Goal: Task Accomplishment & Management: Manage account settings

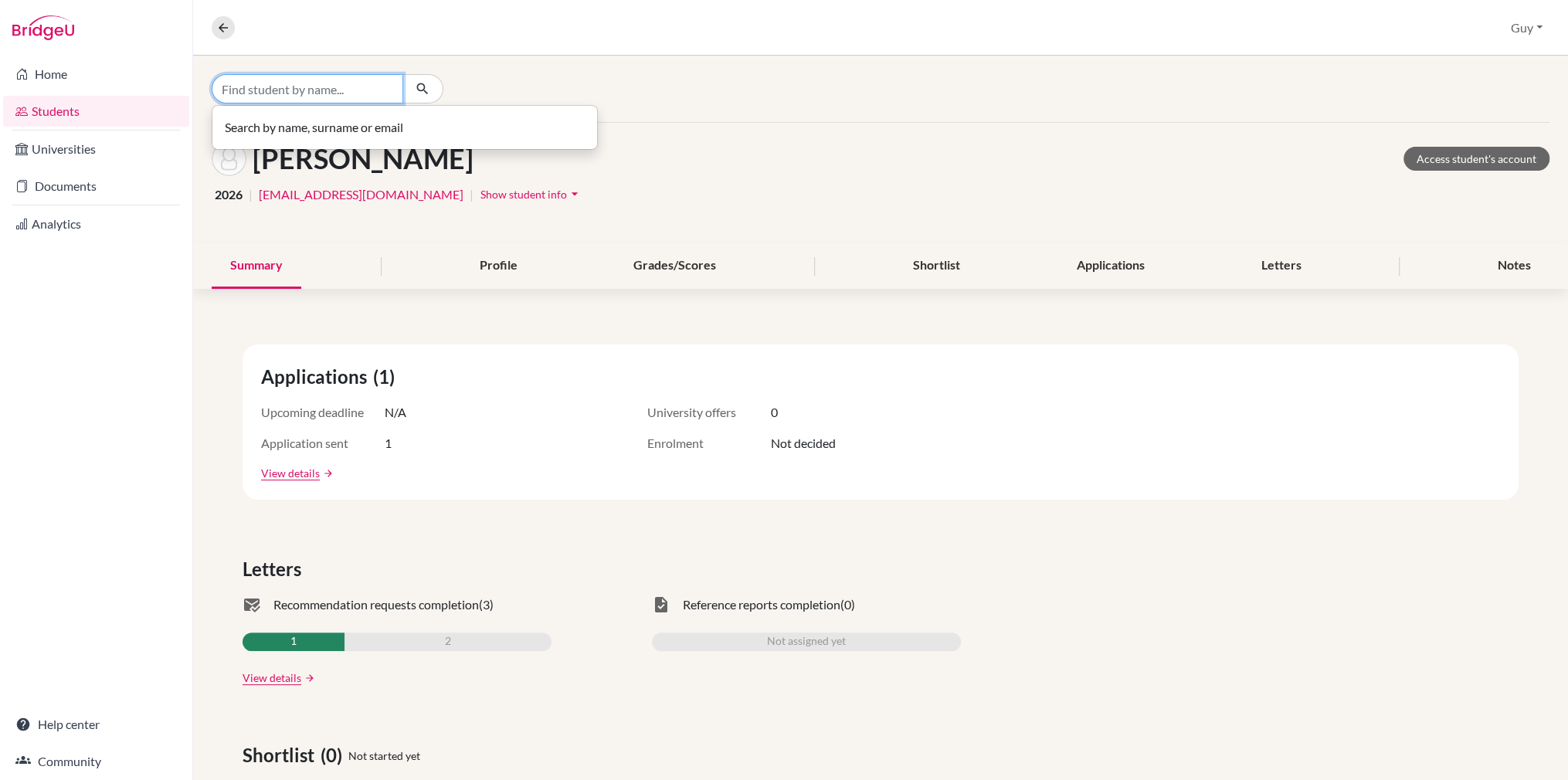
click at [272, 94] on input "Find student by name..." at bounding box center [307, 88] width 192 height 29
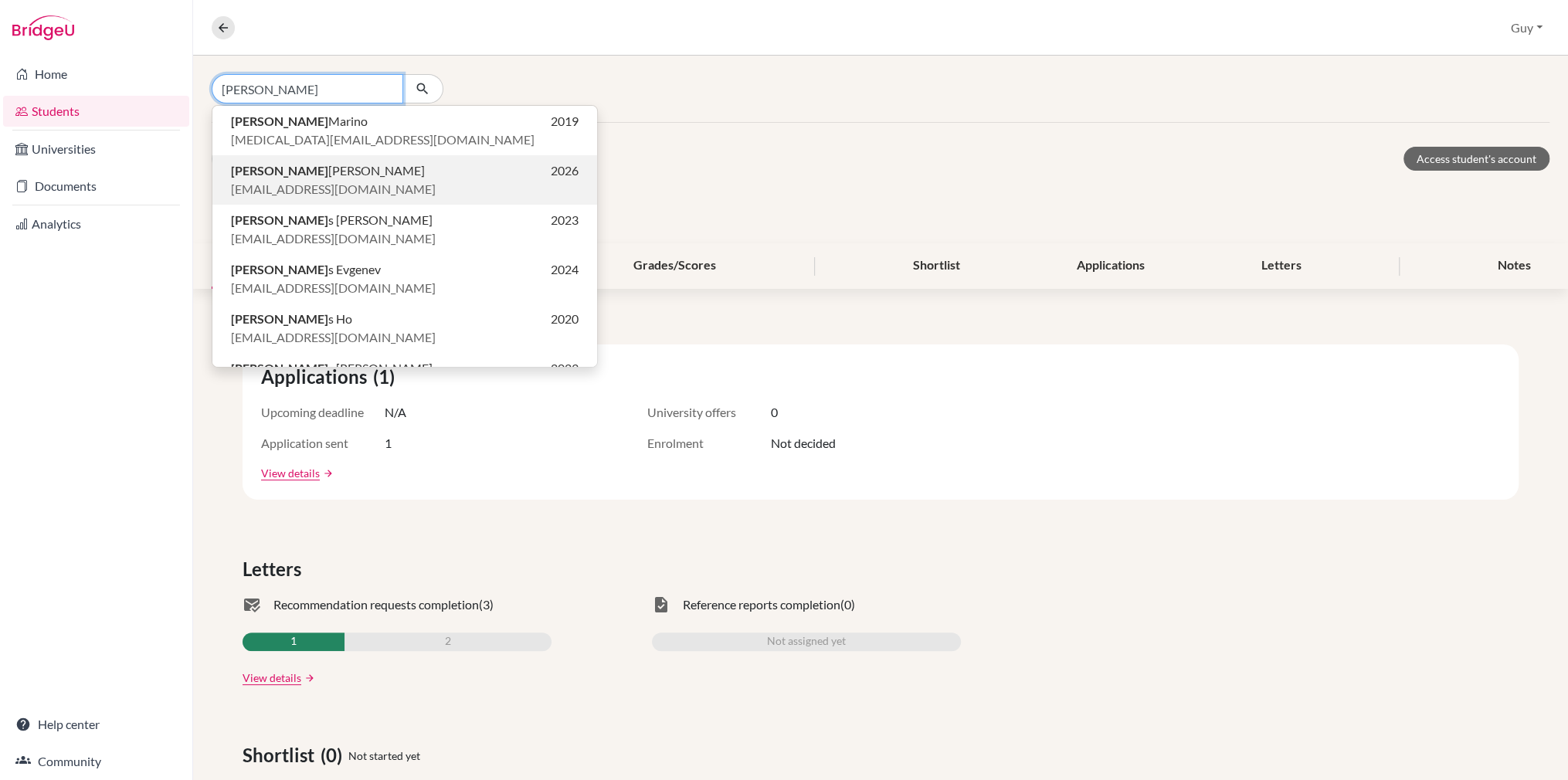
type input "luca"
click at [281, 180] on span "orlandl@stpaulsschool.org.uk" at bounding box center [333, 189] width 204 height 18
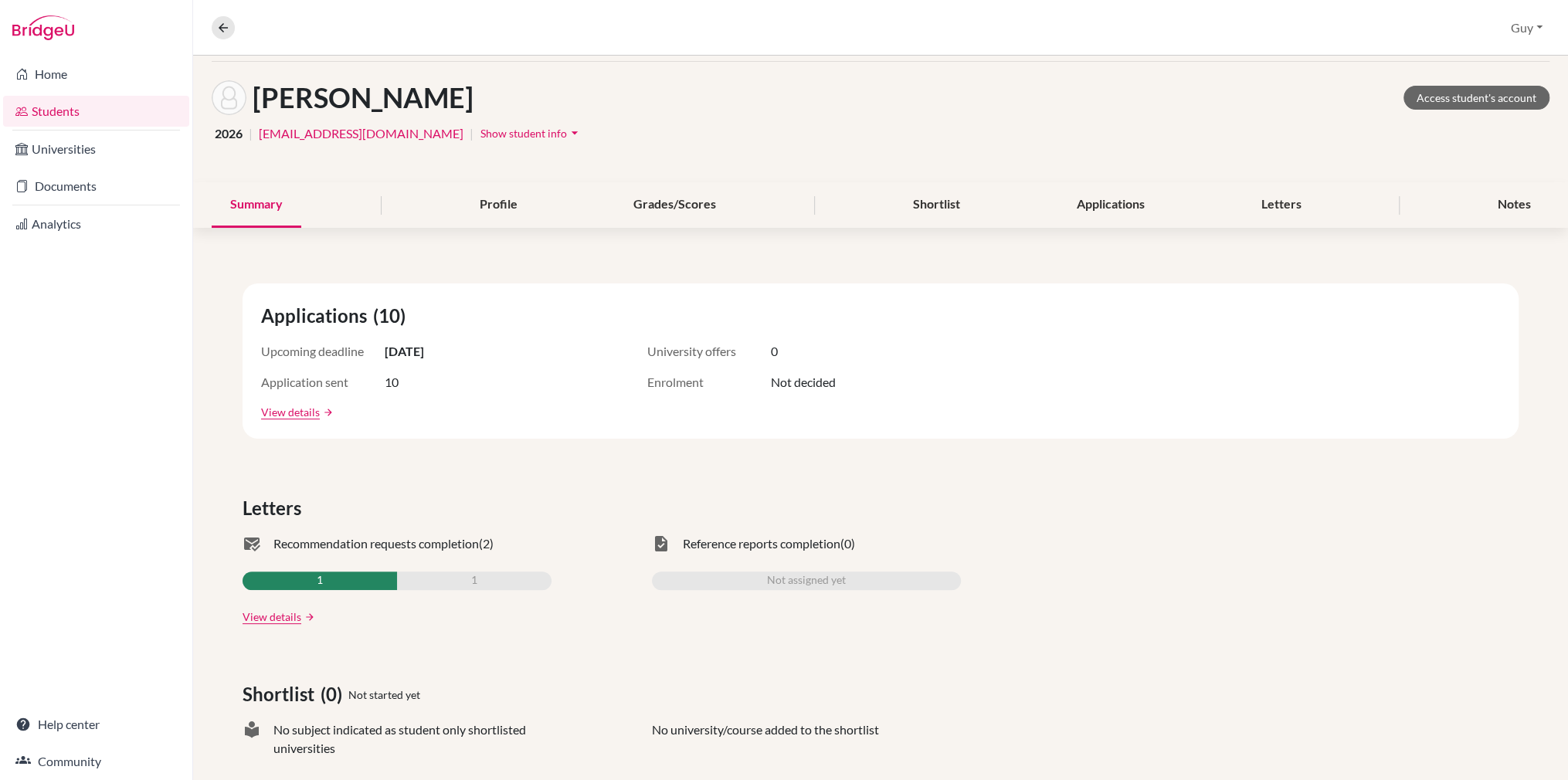
scroll to position [155, 0]
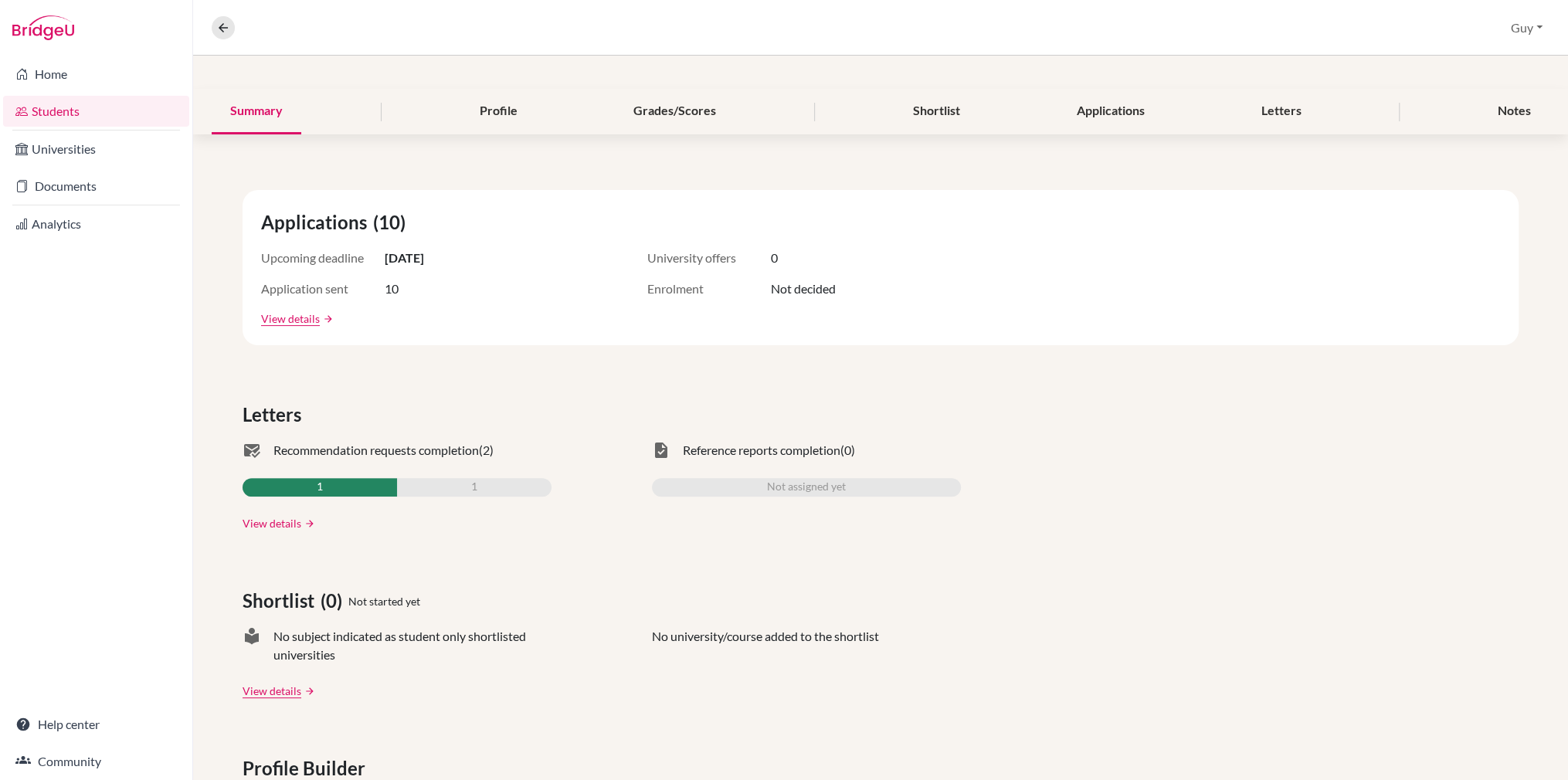
click at [290, 522] on link "View details" at bounding box center [272, 523] width 59 height 17
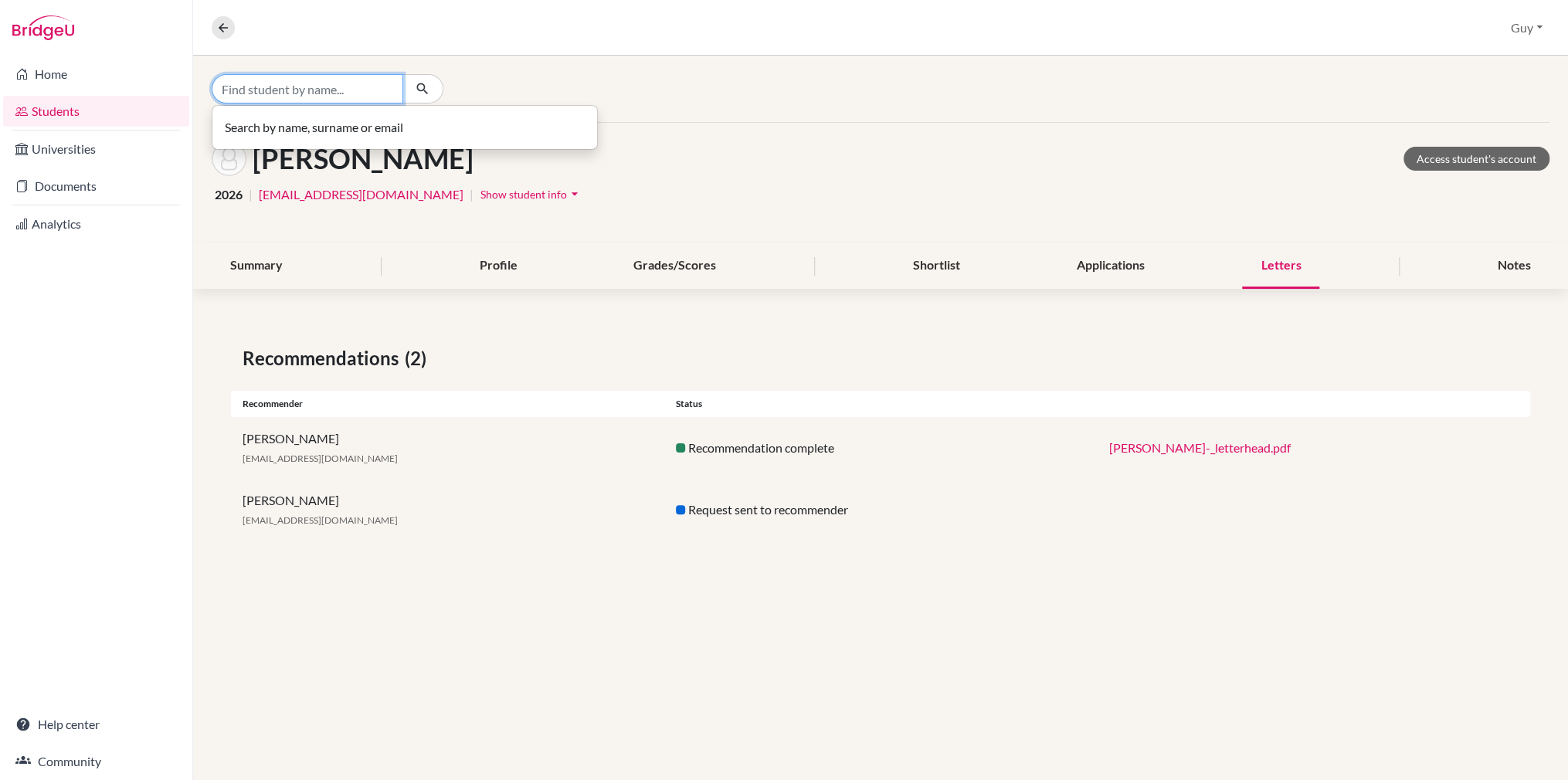
drag, startPoint x: 258, startPoint y: 90, endPoint x: 248, endPoint y: 90, distance: 10.0
click at [258, 90] on input "Find student by name..." at bounding box center [307, 88] width 192 height 29
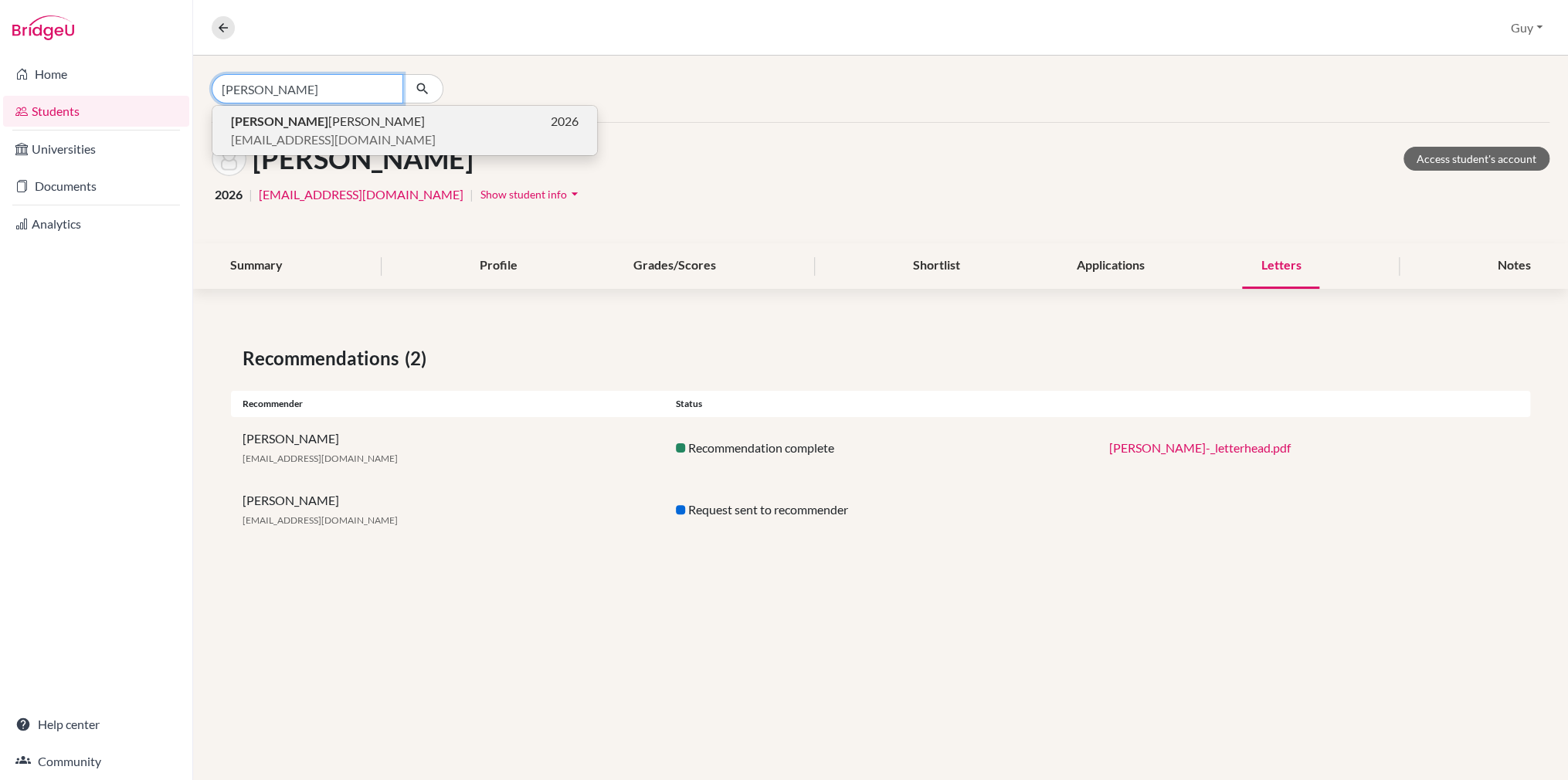
type input "shlok"
click at [242, 134] on span "[EMAIL_ADDRESS][DOMAIN_NAME]" at bounding box center [333, 140] width 204 height 18
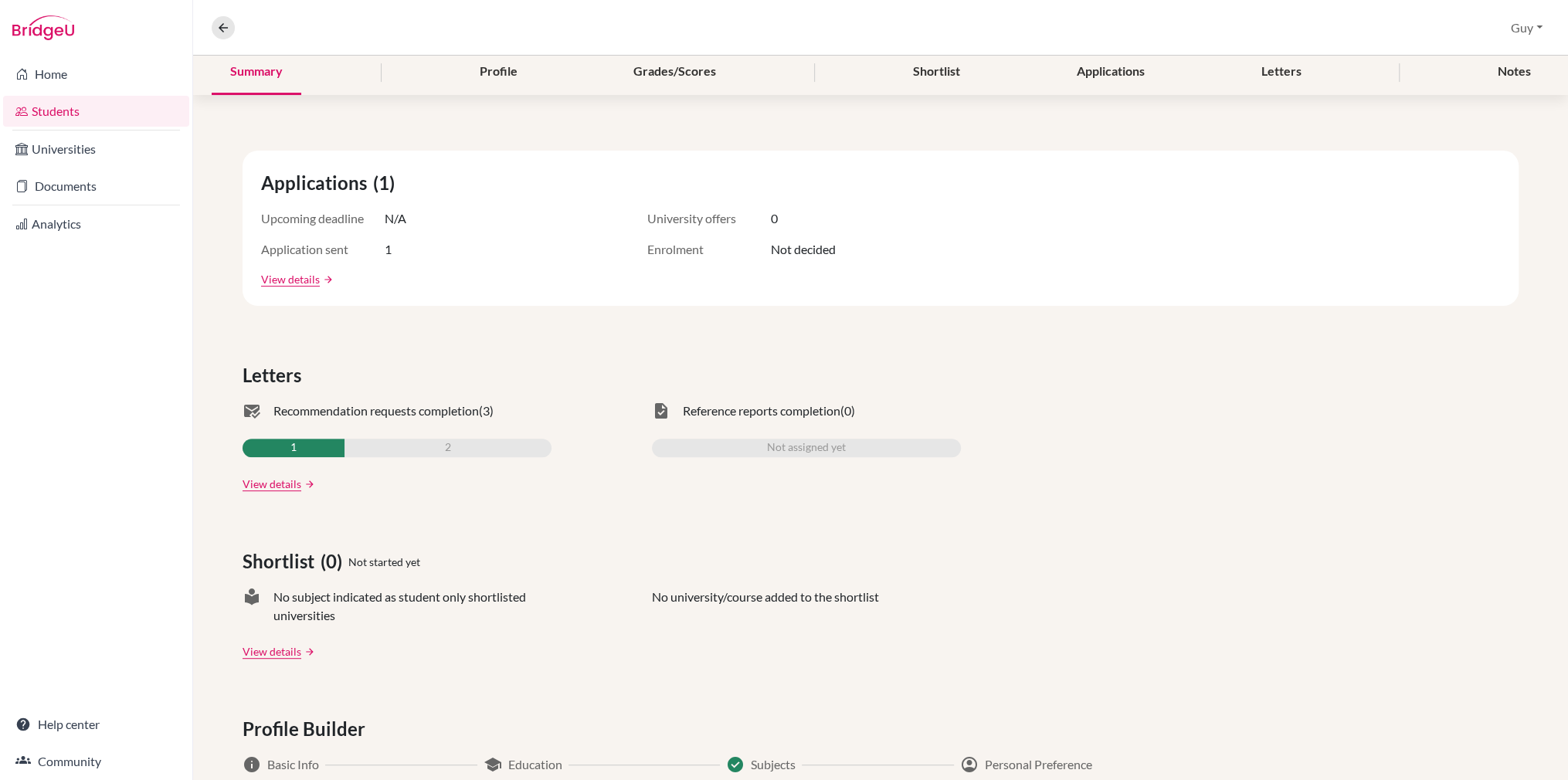
scroll to position [232, 0]
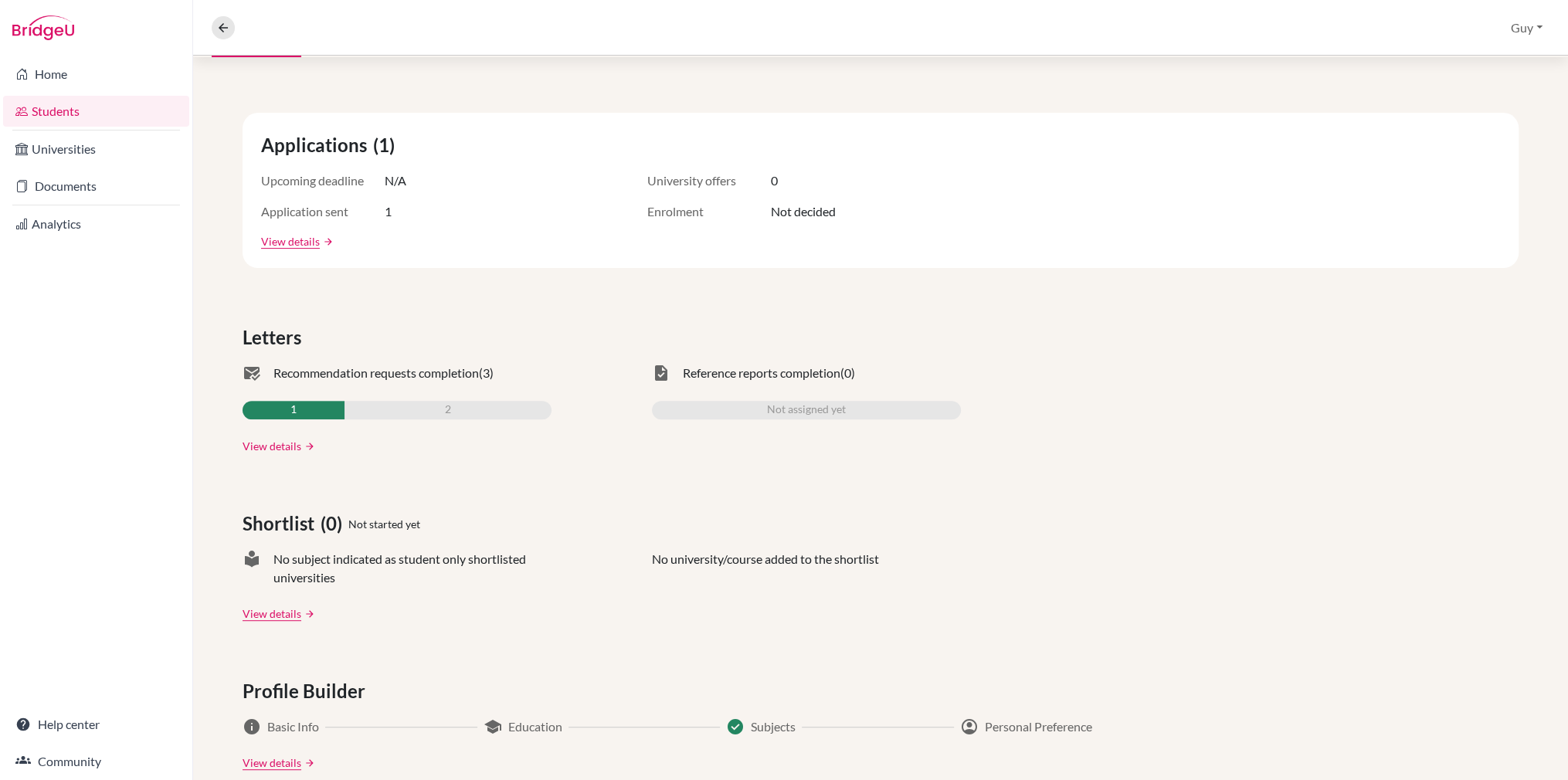
click at [281, 444] on link "View details" at bounding box center [272, 446] width 59 height 17
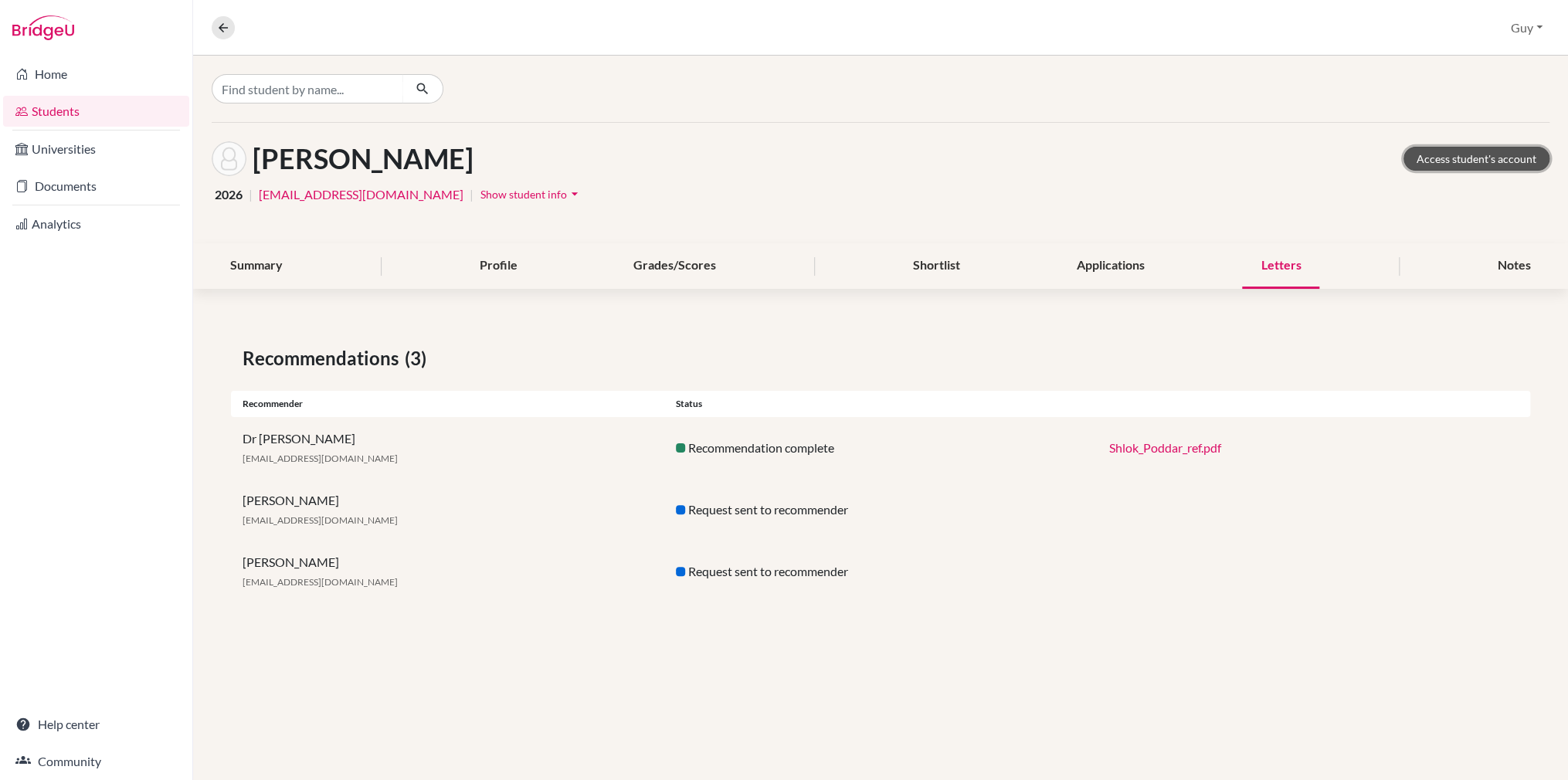
click at [1500, 156] on link "Access student's account" at bounding box center [1477, 159] width 146 height 24
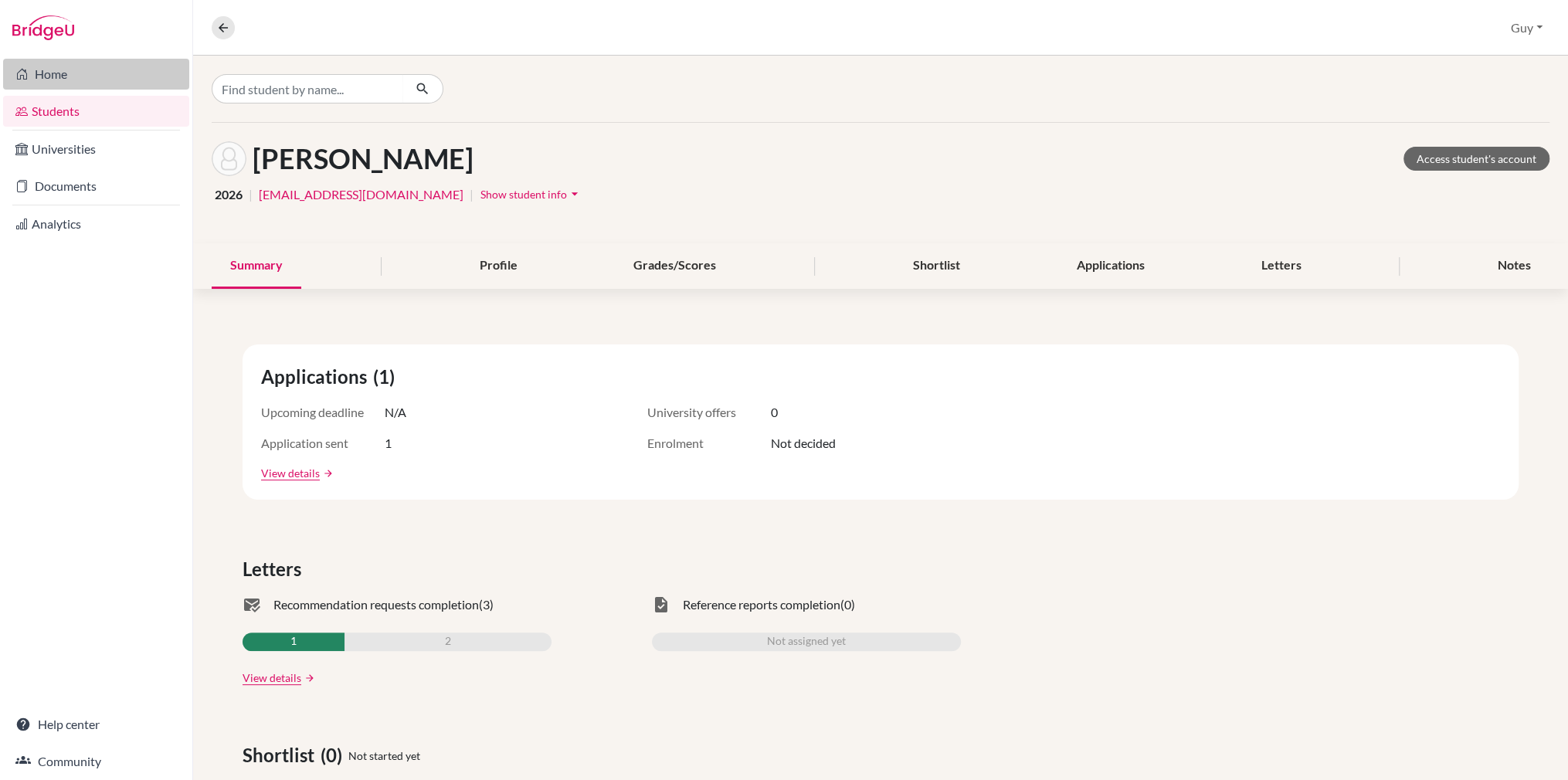
click at [96, 85] on link "Home" at bounding box center [96, 74] width 186 height 31
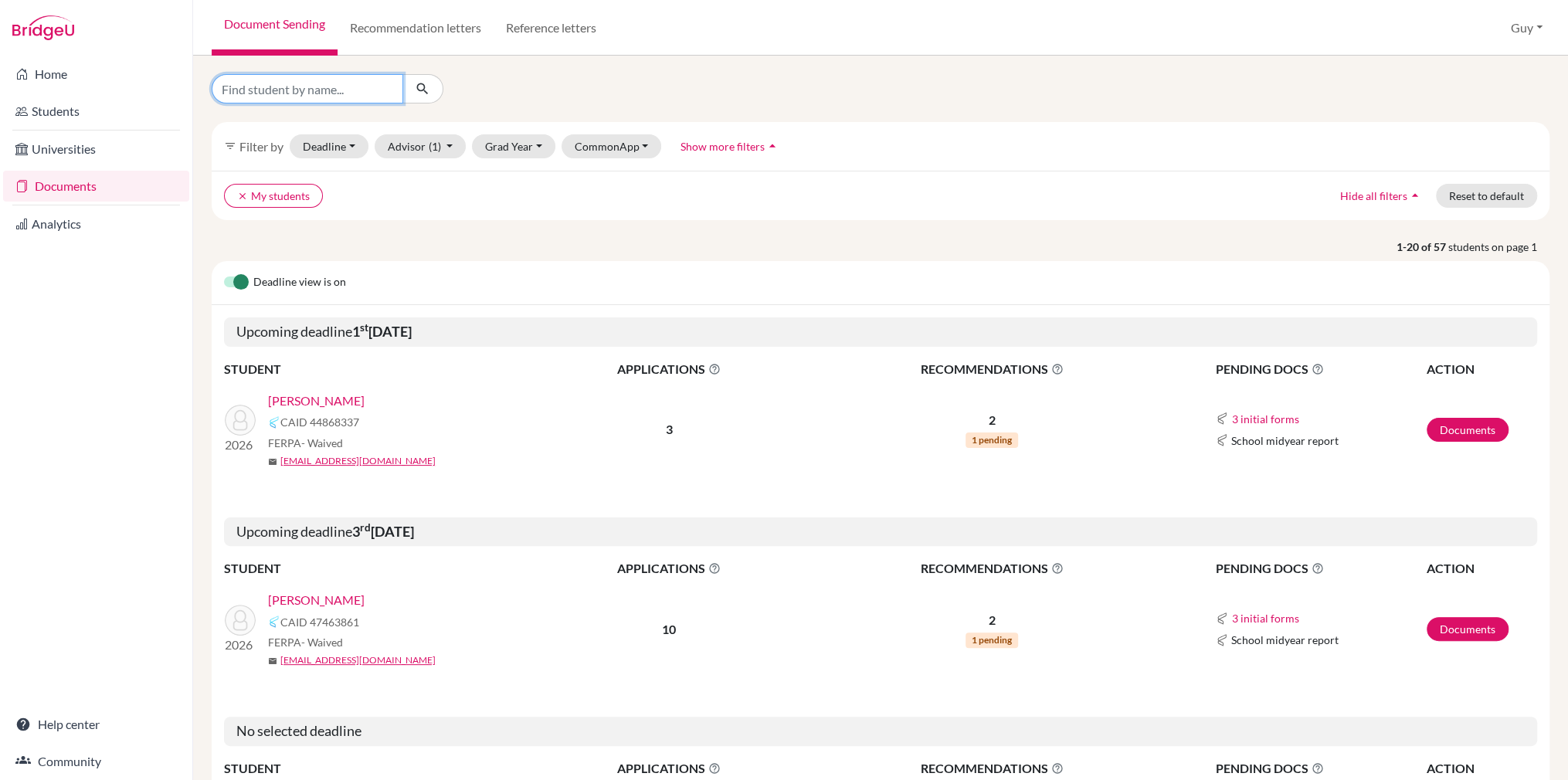
click at [343, 81] on input "Find student by name..." at bounding box center [307, 88] width 192 height 29
type input "poddar"
click at [425, 87] on icon "submit" at bounding box center [422, 89] width 16 height 16
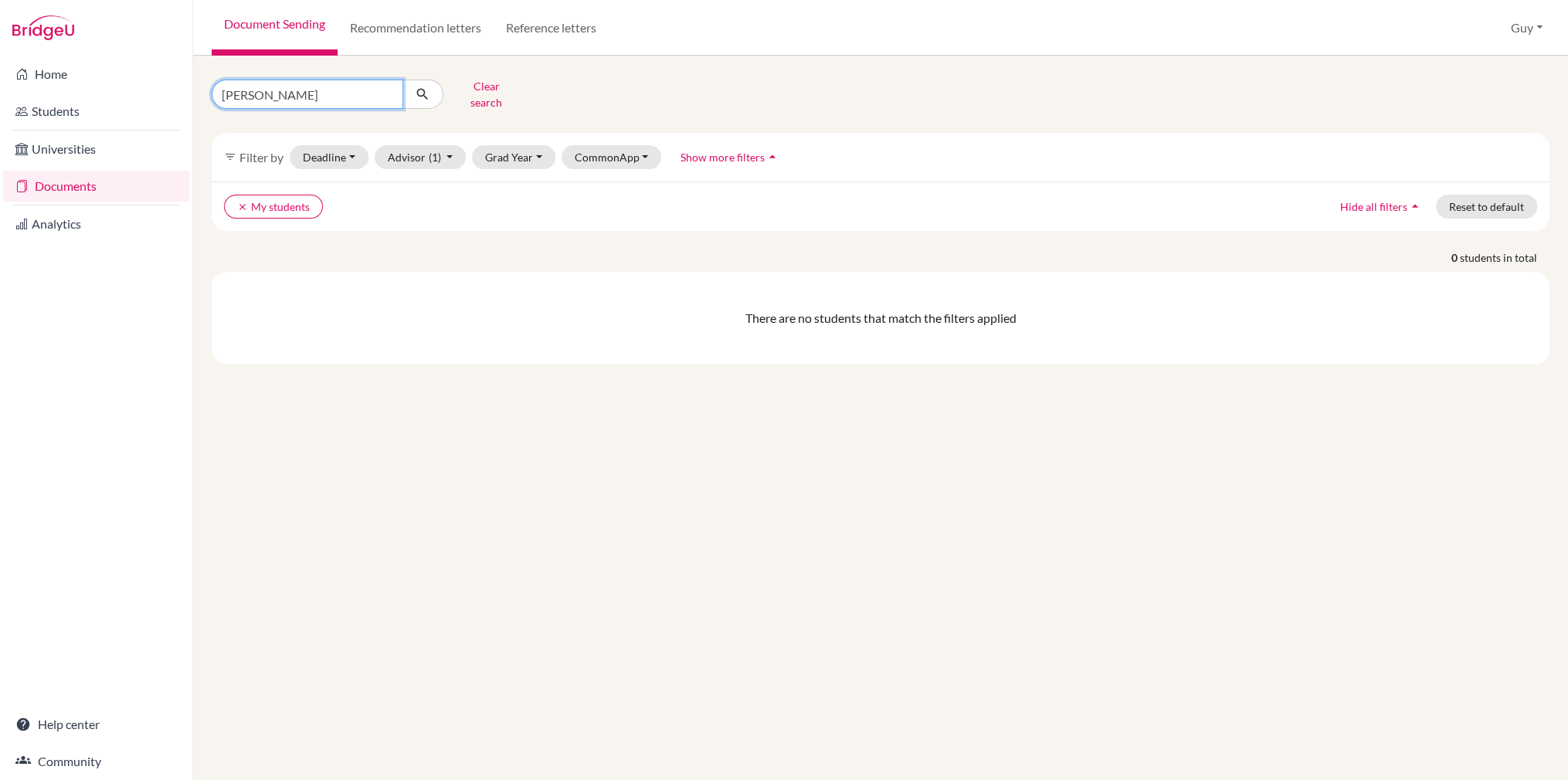
drag, startPoint x: 310, startPoint y: 91, endPoint x: 207, endPoint y: 91, distance: 103.0
click at [207, 91] on div "poddar Clear search" at bounding box center [427, 94] width 454 height 40
type input "shlok"
click button "submit" at bounding box center [422, 94] width 41 height 29
click at [232, 194] on button "clear My students" at bounding box center [273, 206] width 99 height 24
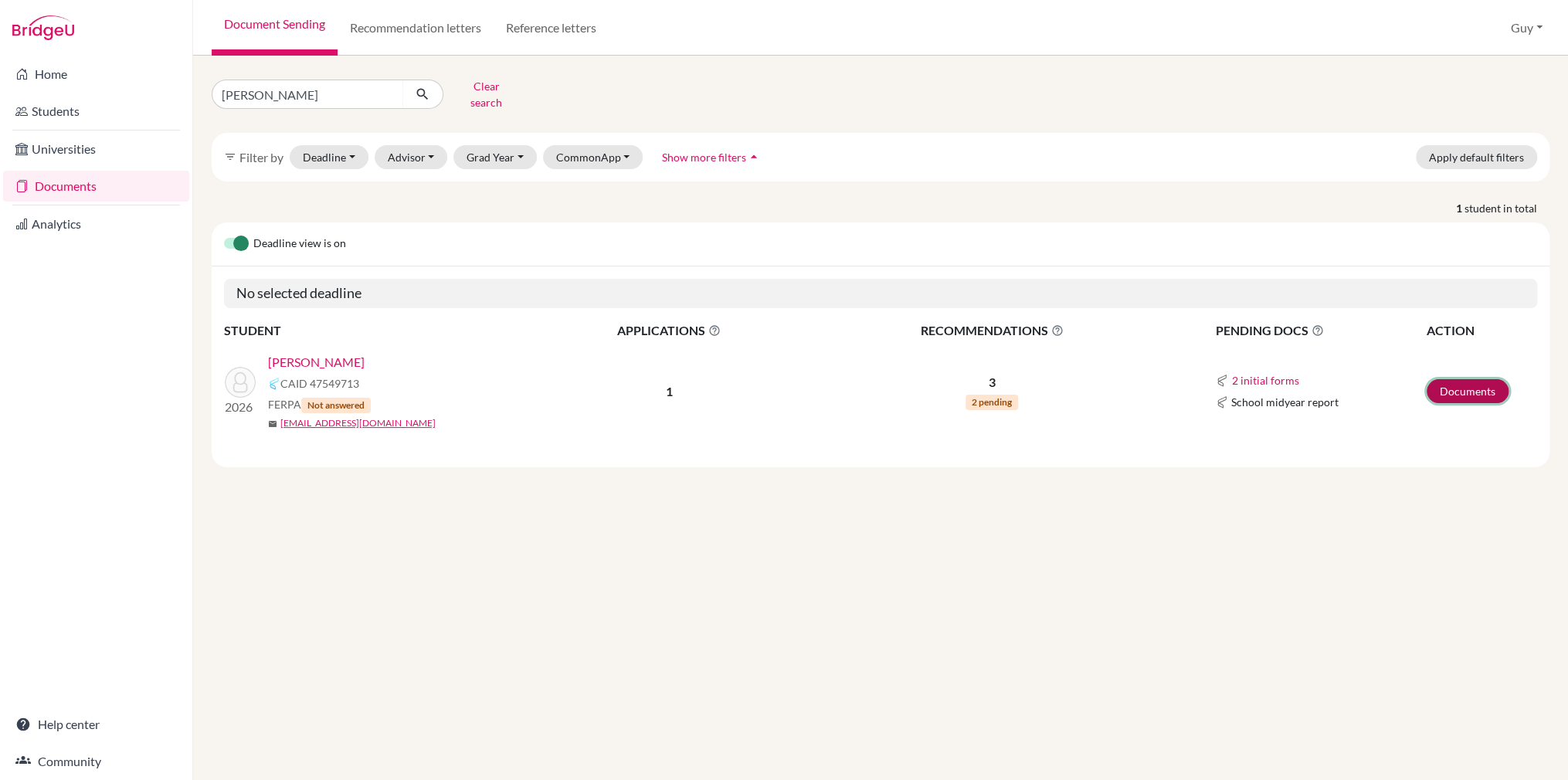
click at [1460, 379] on link "Documents" at bounding box center [1467, 390] width 82 height 24
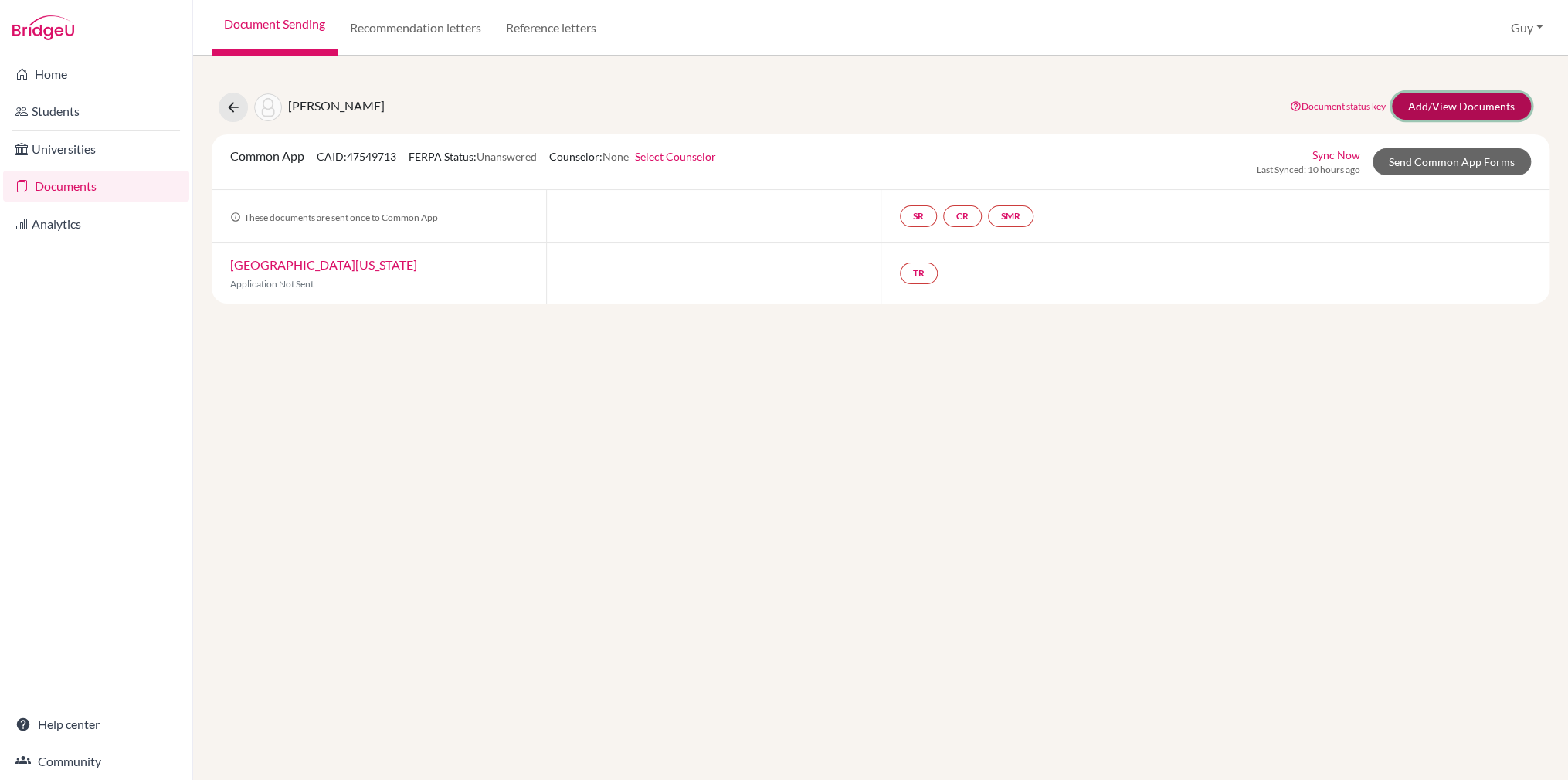
click at [1440, 102] on link "Add/View Documents" at bounding box center [1461, 106] width 139 height 27
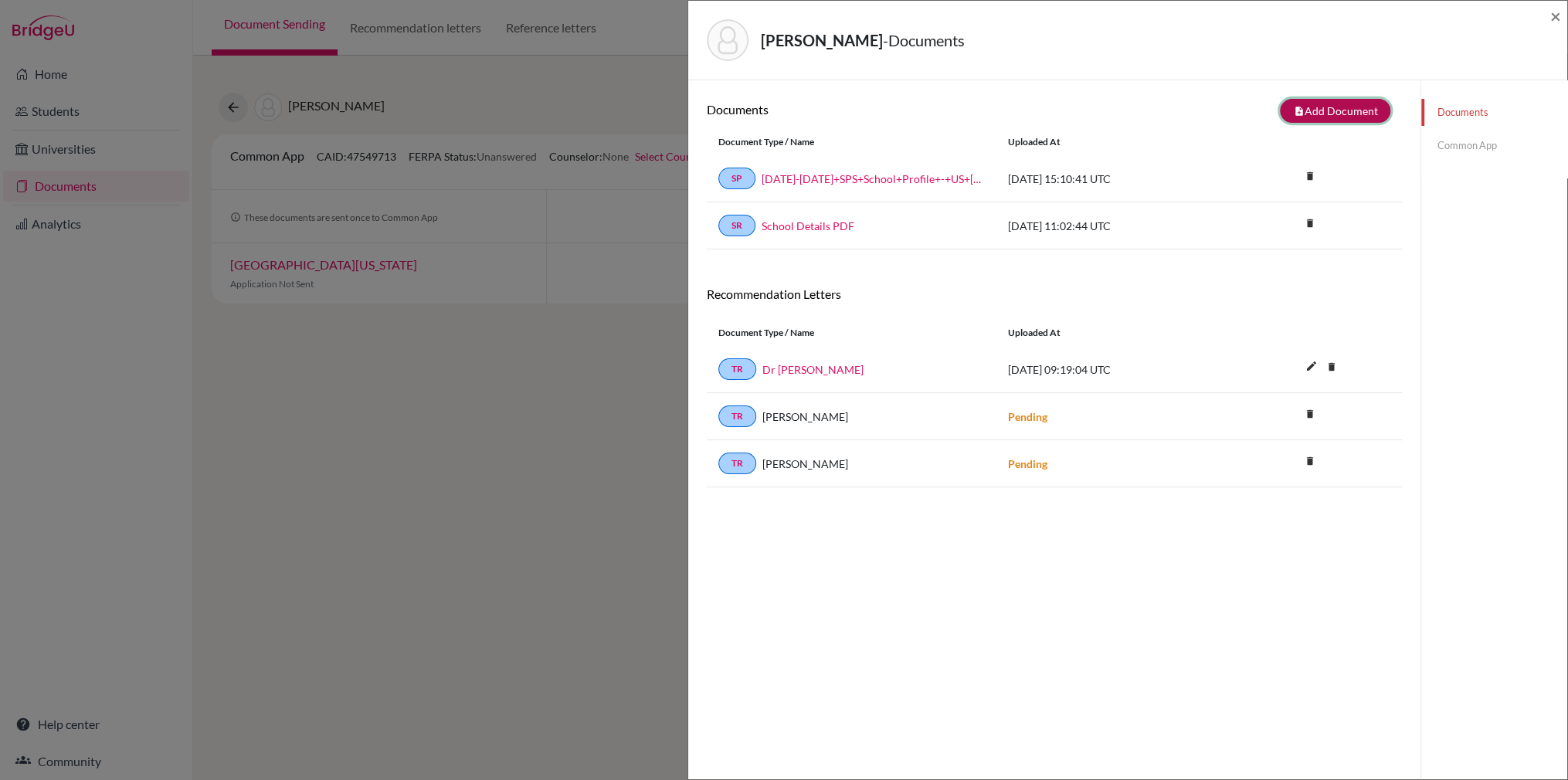
click at [1298, 111] on button "note_add Add Document" at bounding box center [1335, 110] width 111 height 24
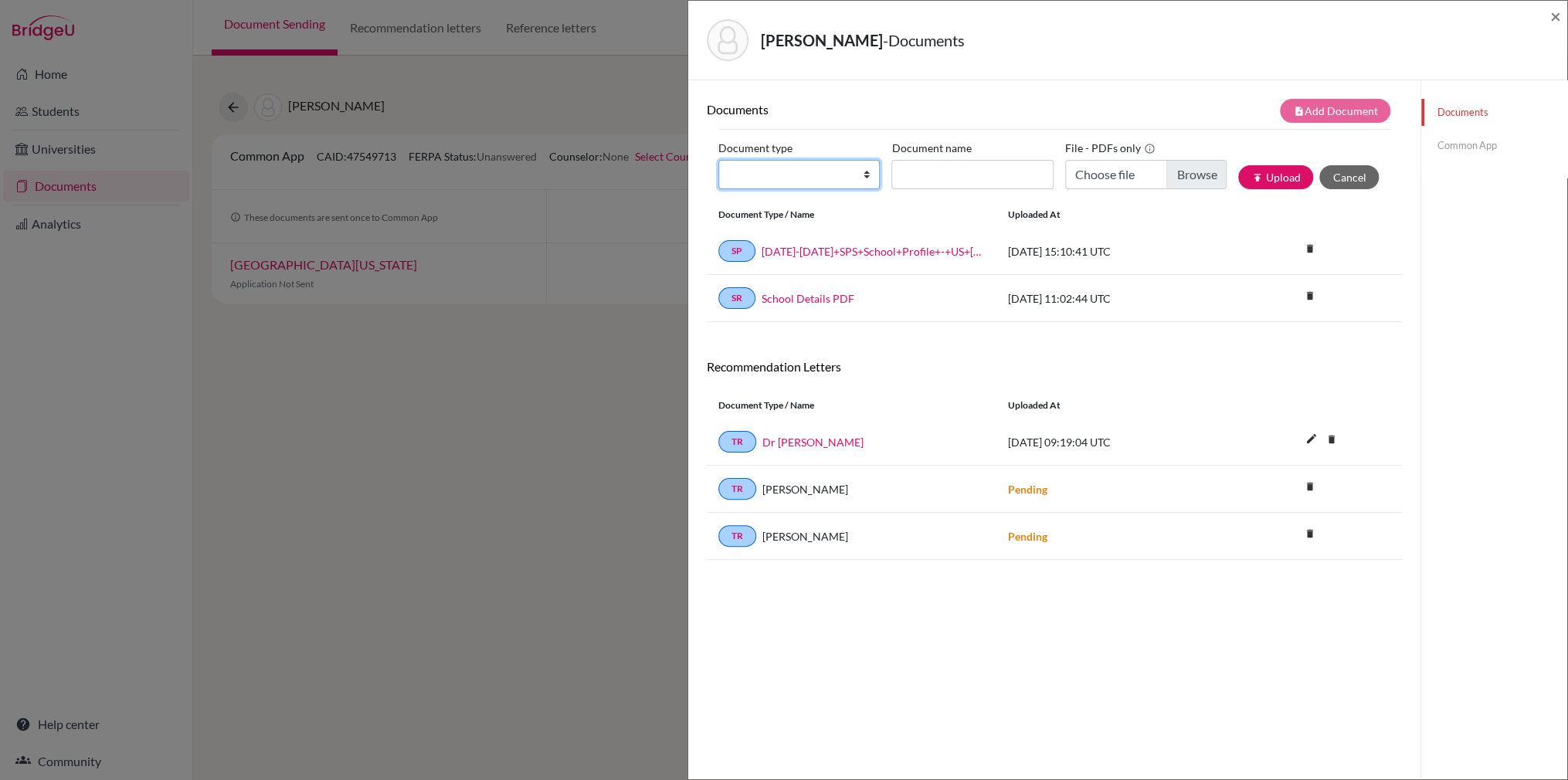
click at [862, 179] on select "Change explanation for Common App reports Counselor recommendation Internationa…" at bounding box center [799, 174] width 161 height 29
click at [978, 115] on h6 "Documents" at bounding box center [880, 110] width 347 height 15
click at [1554, 18] on span "×" at bounding box center [1555, 16] width 11 height 22
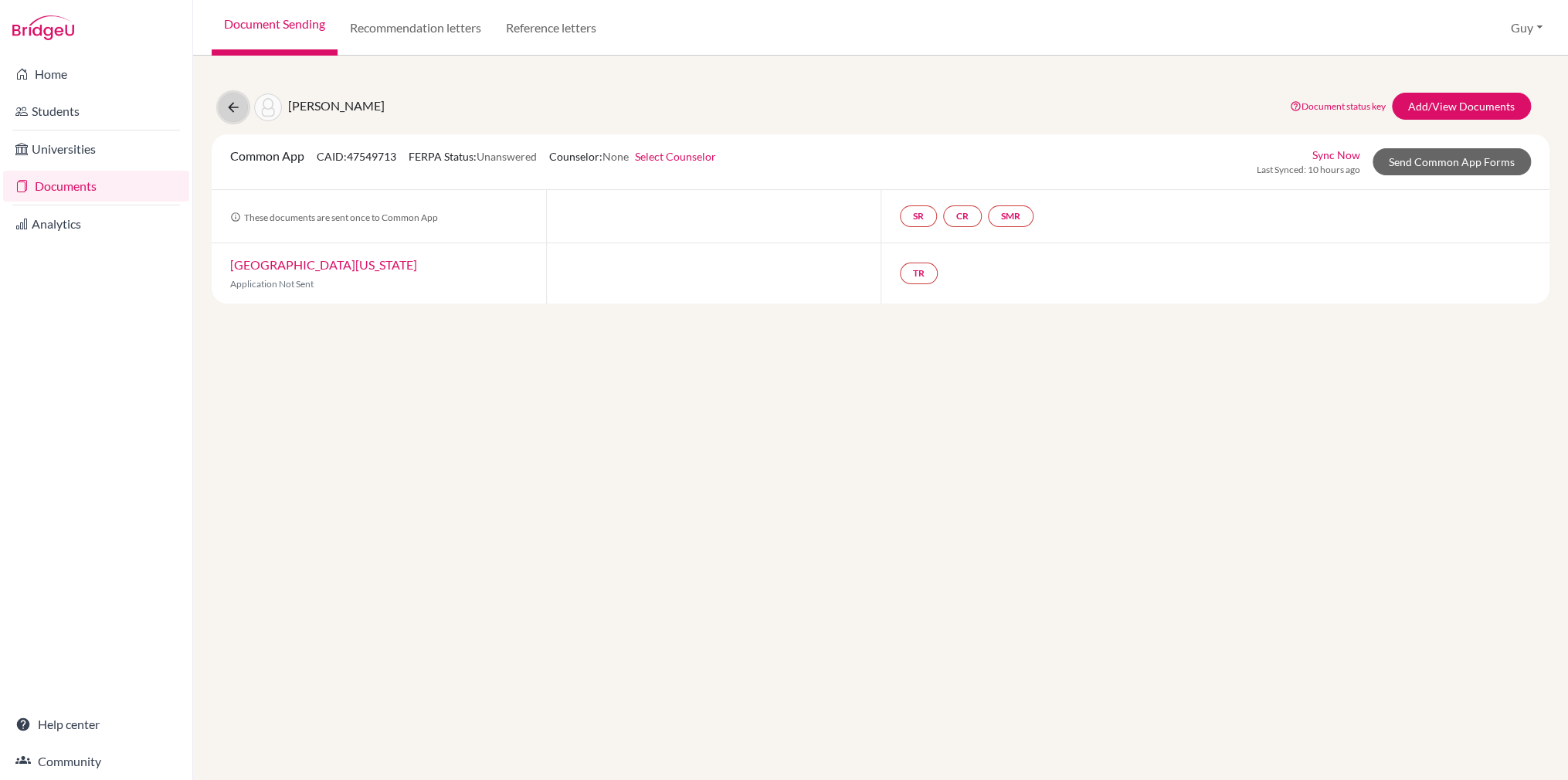
click at [235, 104] on icon at bounding box center [233, 107] width 16 height 16
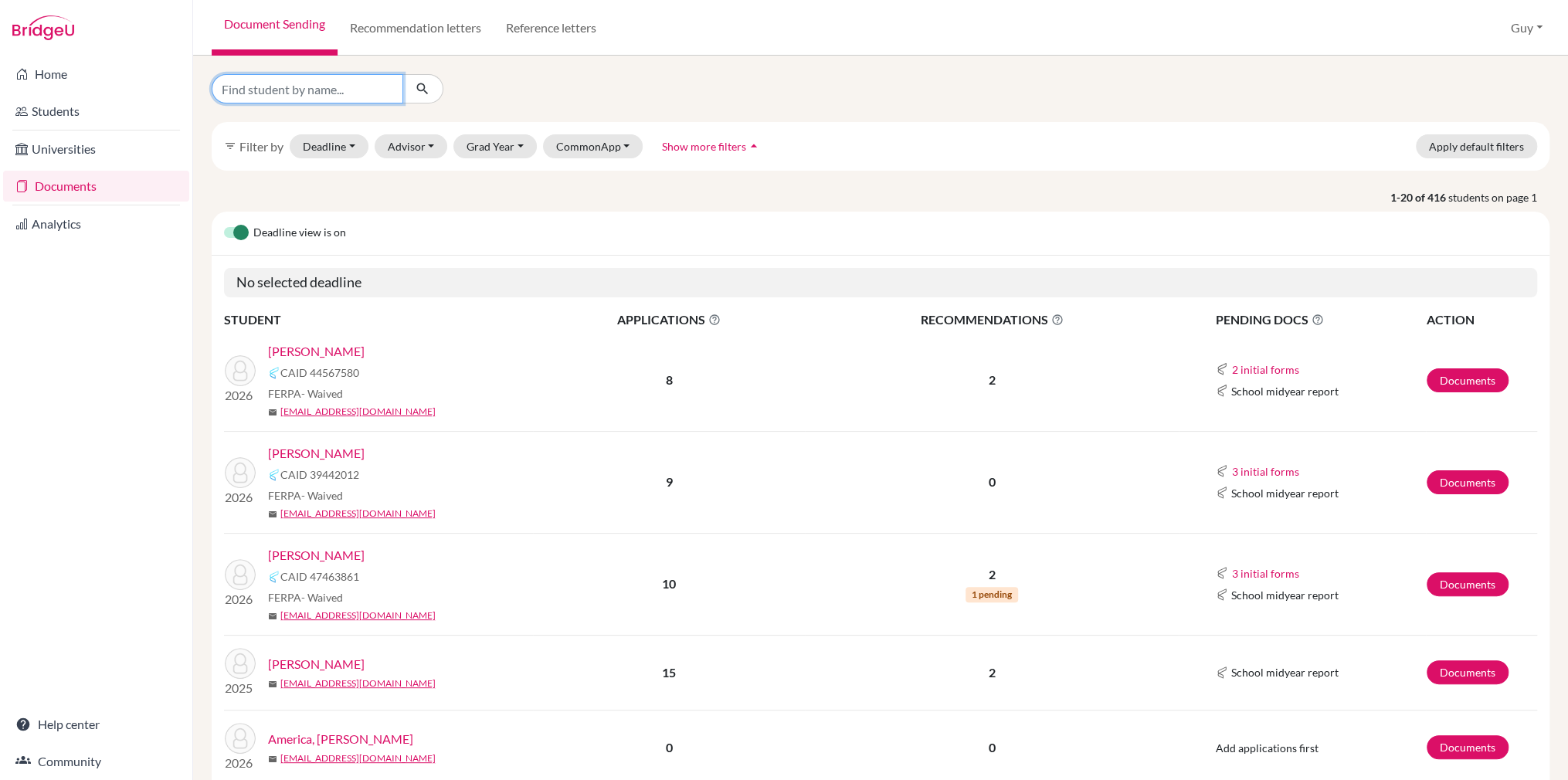
click at [307, 97] on input "Find student by name..." at bounding box center [307, 88] width 192 height 29
type input "shlok"
click at [421, 91] on icon "submit" at bounding box center [422, 89] width 16 height 16
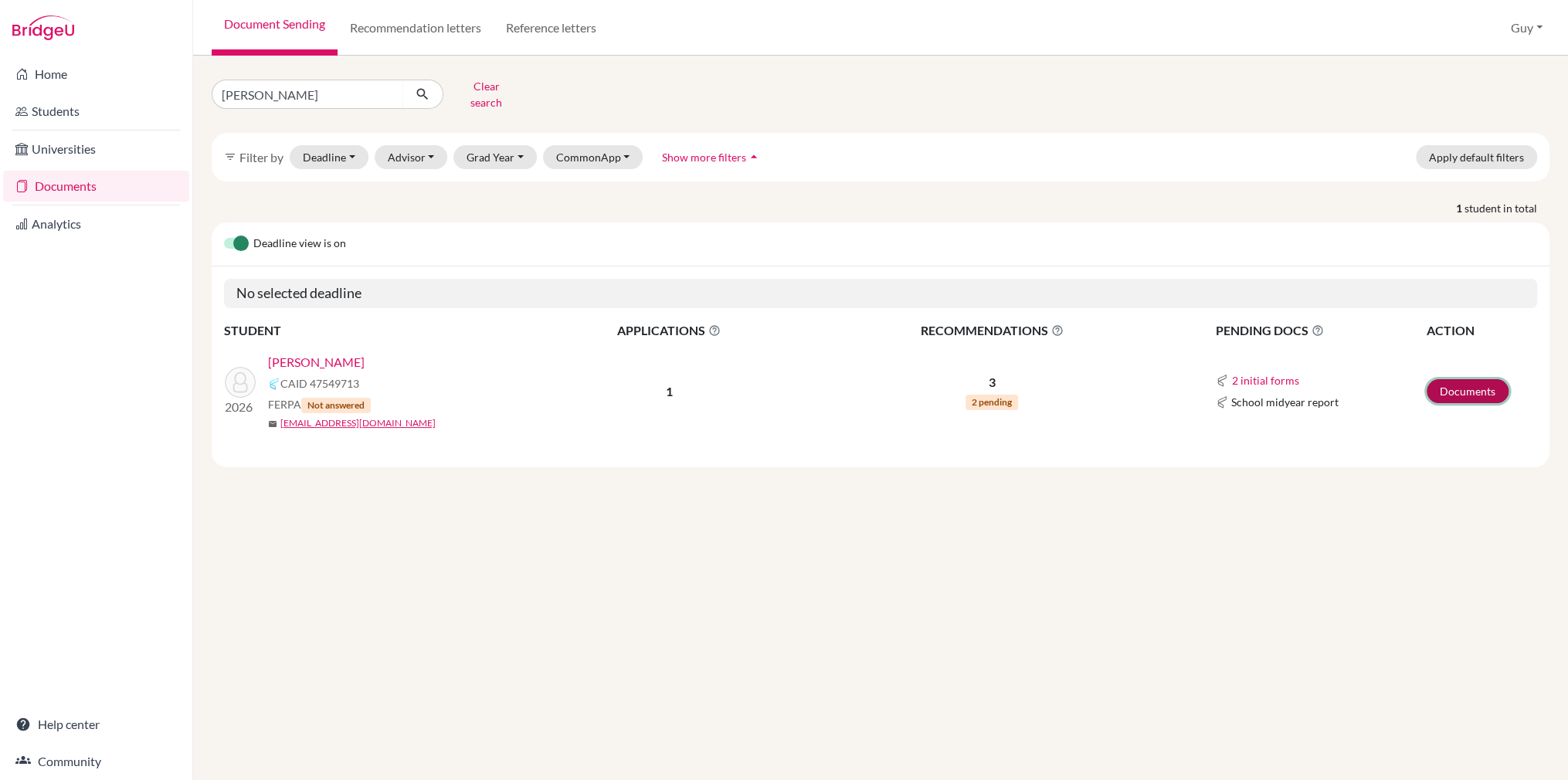
click at [1479, 379] on link "Documents" at bounding box center [1467, 390] width 82 height 24
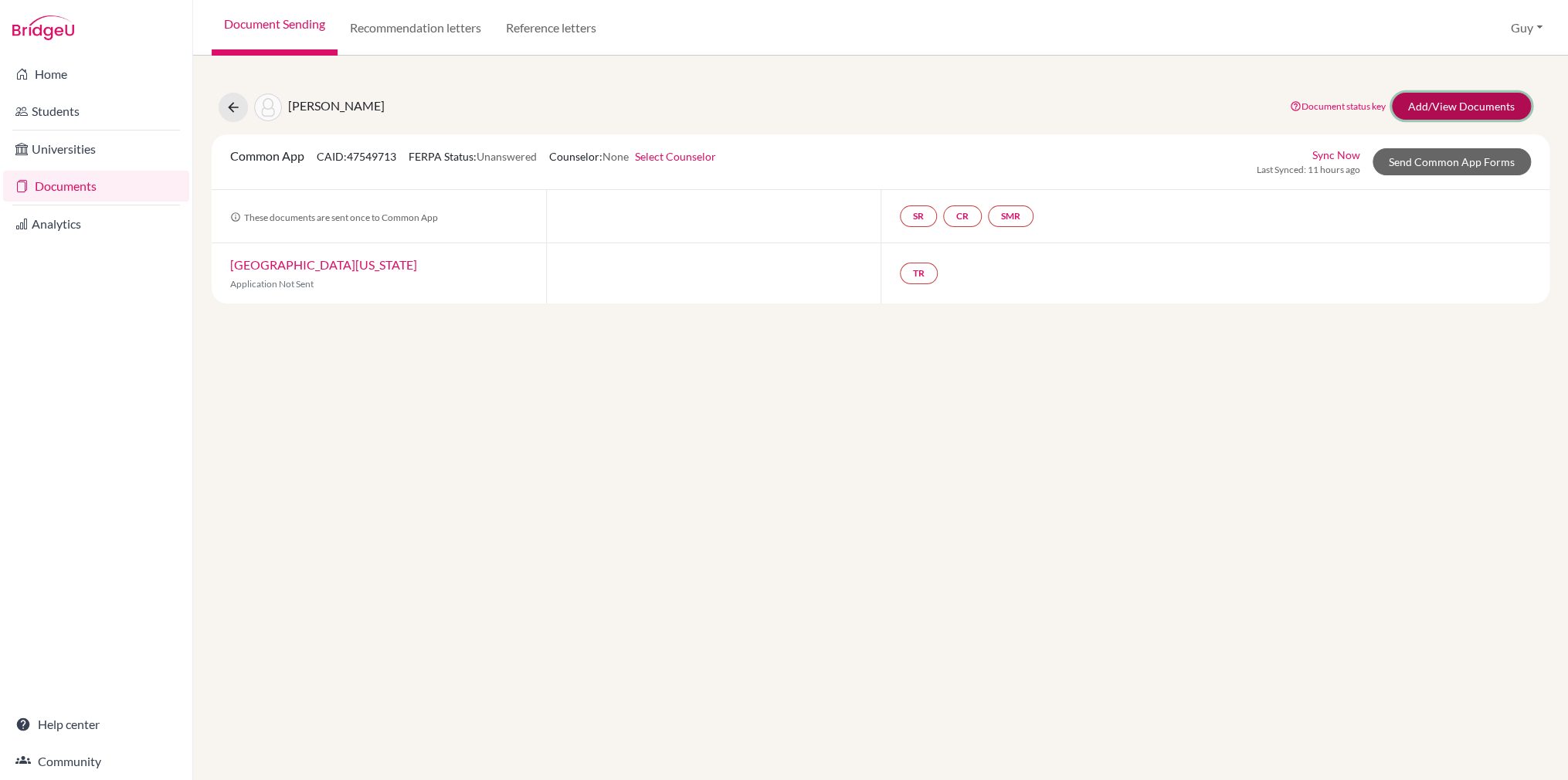
click at [1429, 101] on link "Add/View Documents" at bounding box center [1461, 106] width 139 height 27
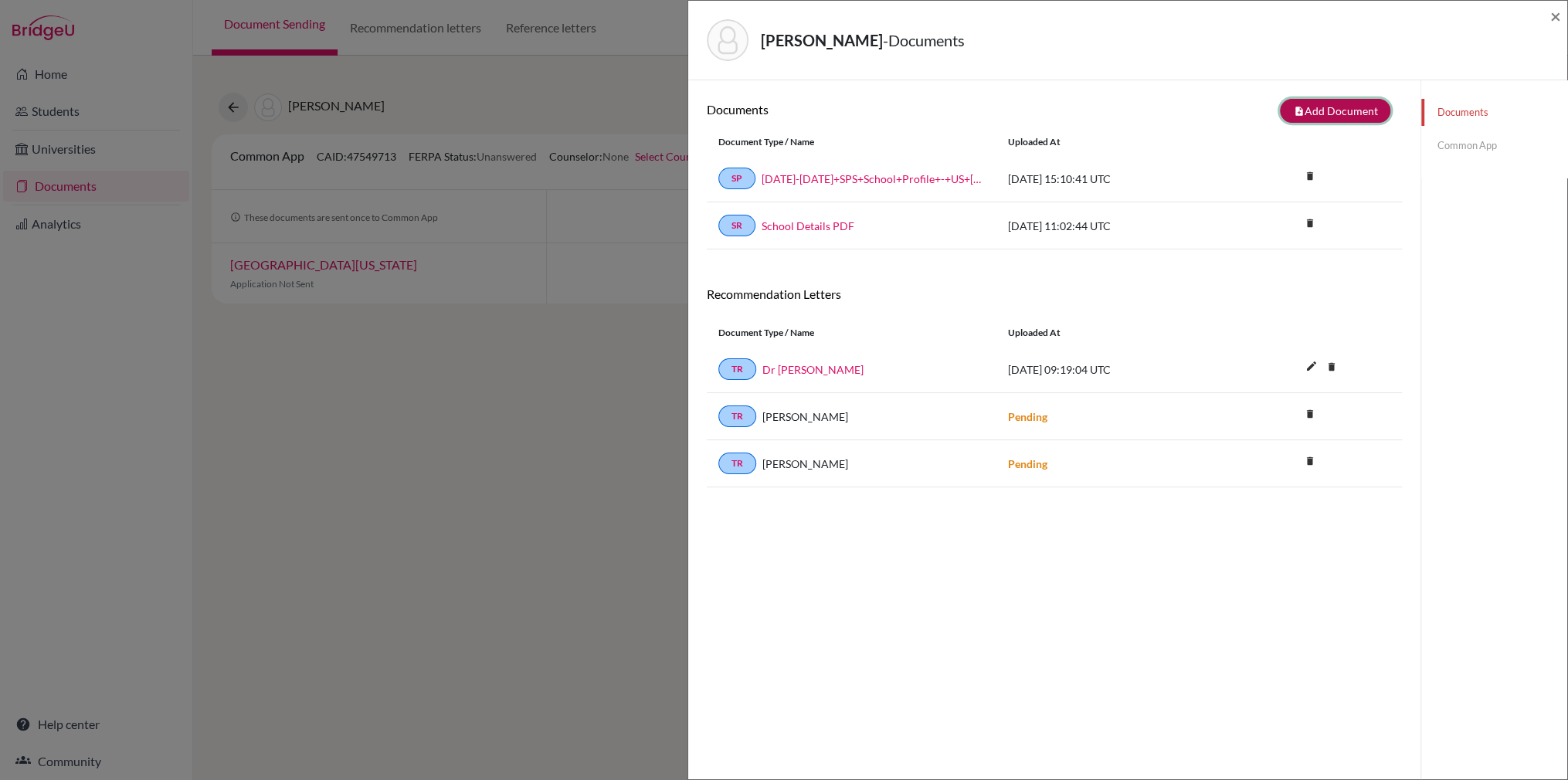
click at [1321, 110] on button "note_add Add Document" at bounding box center [1335, 110] width 111 height 24
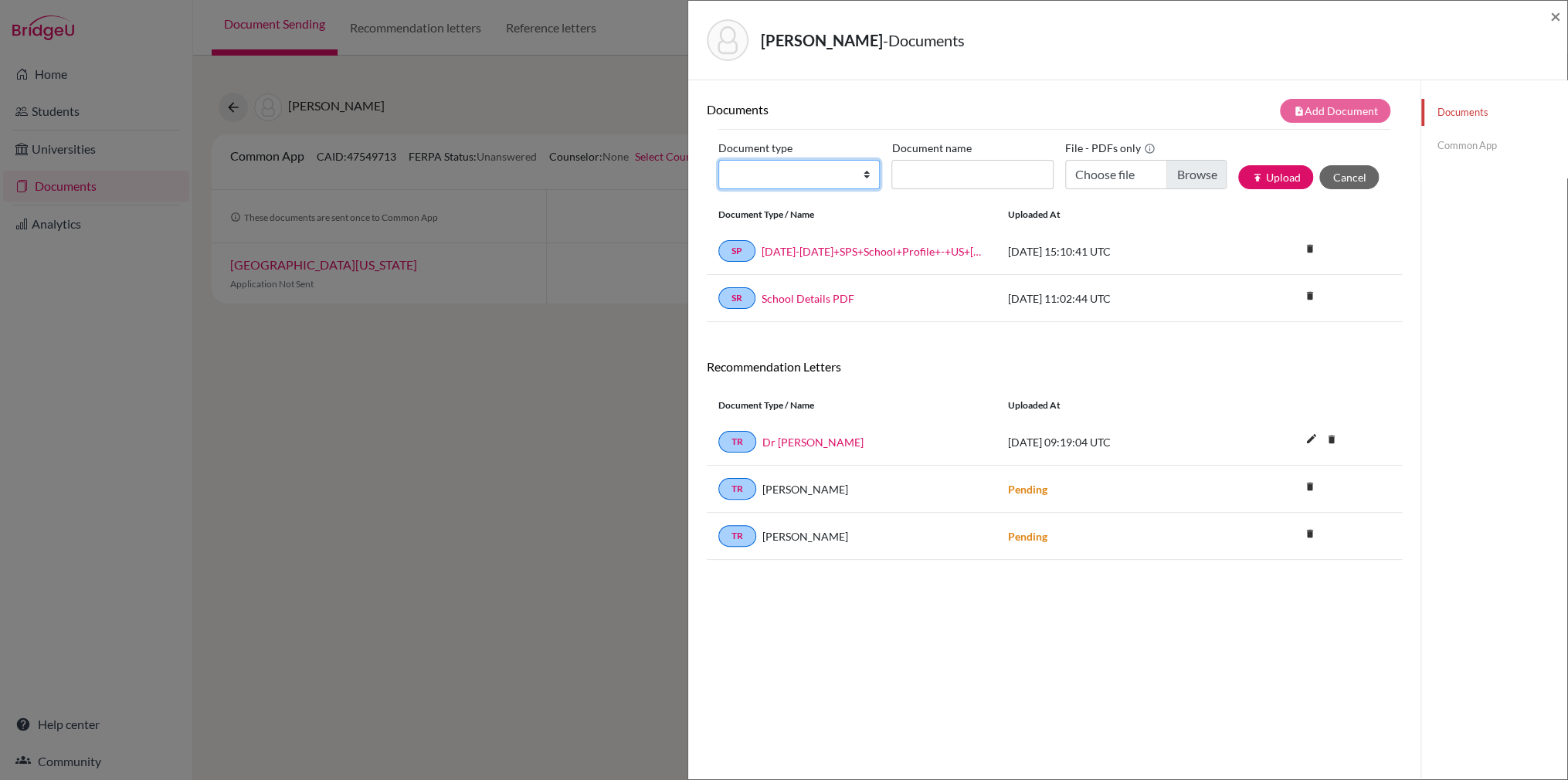
click at [868, 175] on select "Change explanation for Common App reports Counselor recommendation Internationa…" at bounding box center [799, 174] width 161 height 29
select select "5"
click at [718, 159] on select "Change explanation for Common App reports Counselor recommendation Internationa…" at bounding box center [799, 174] width 161 height 29
click at [969, 177] on input "Recommender's name" at bounding box center [972, 174] width 161 height 29
type input "[PERSON_NAME]"
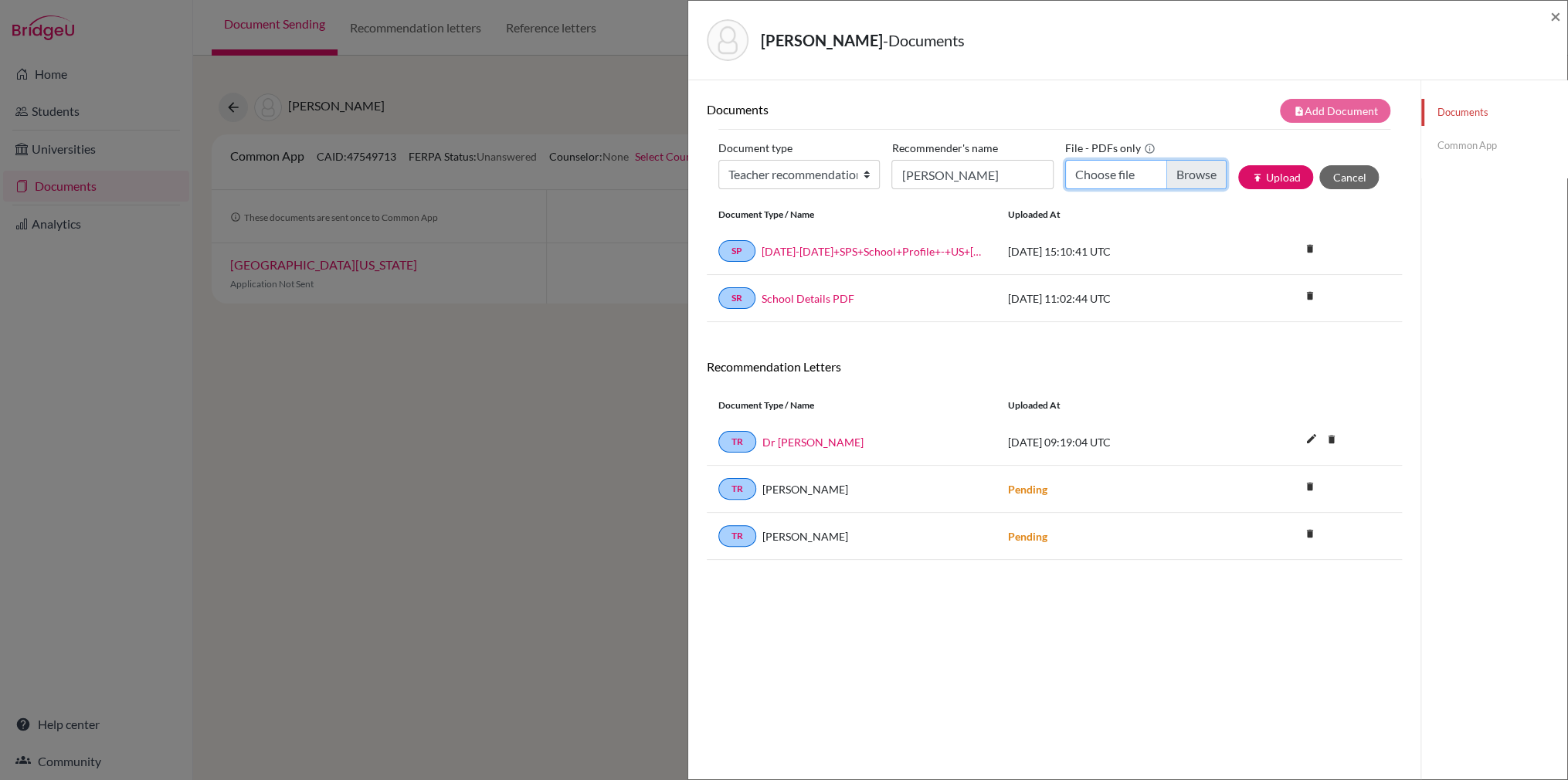
click at [1177, 175] on input "Choose file" at bounding box center [1146, 174] width 161 height 29
type input "C:\fakepath\Teacher Recommendation for Shlok Poddar.pdf"
click at [1270, 180] on button "publish Upload" at bounding box center [1276, 177] width 75 height 24
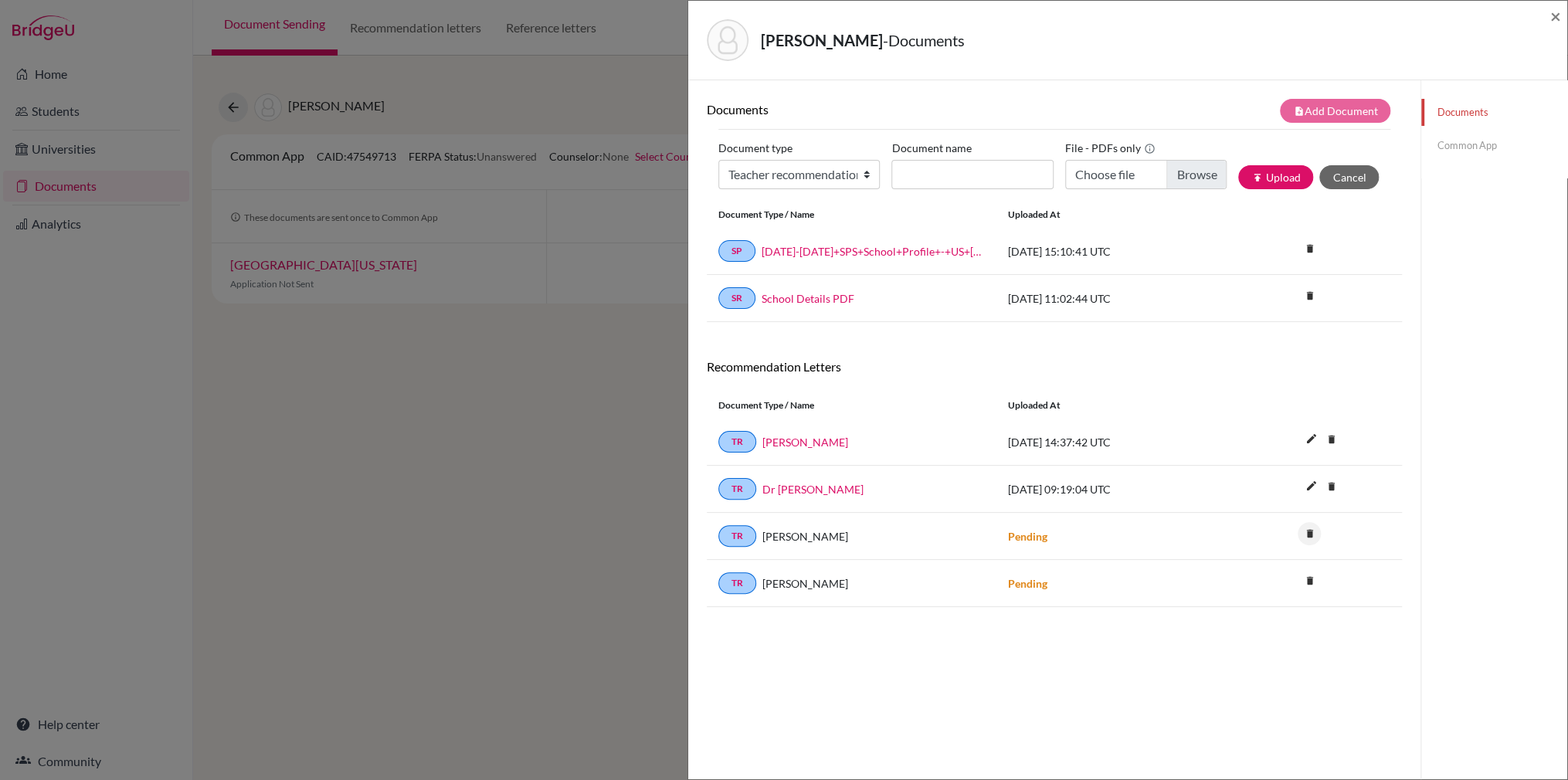
click at [1297, 529] on icon "delete" at bounding box center [1309, 533] width 23 height 23
click at [1253, 612] on button "Delete" at bounding box center [1261, 619] width 71 height 24
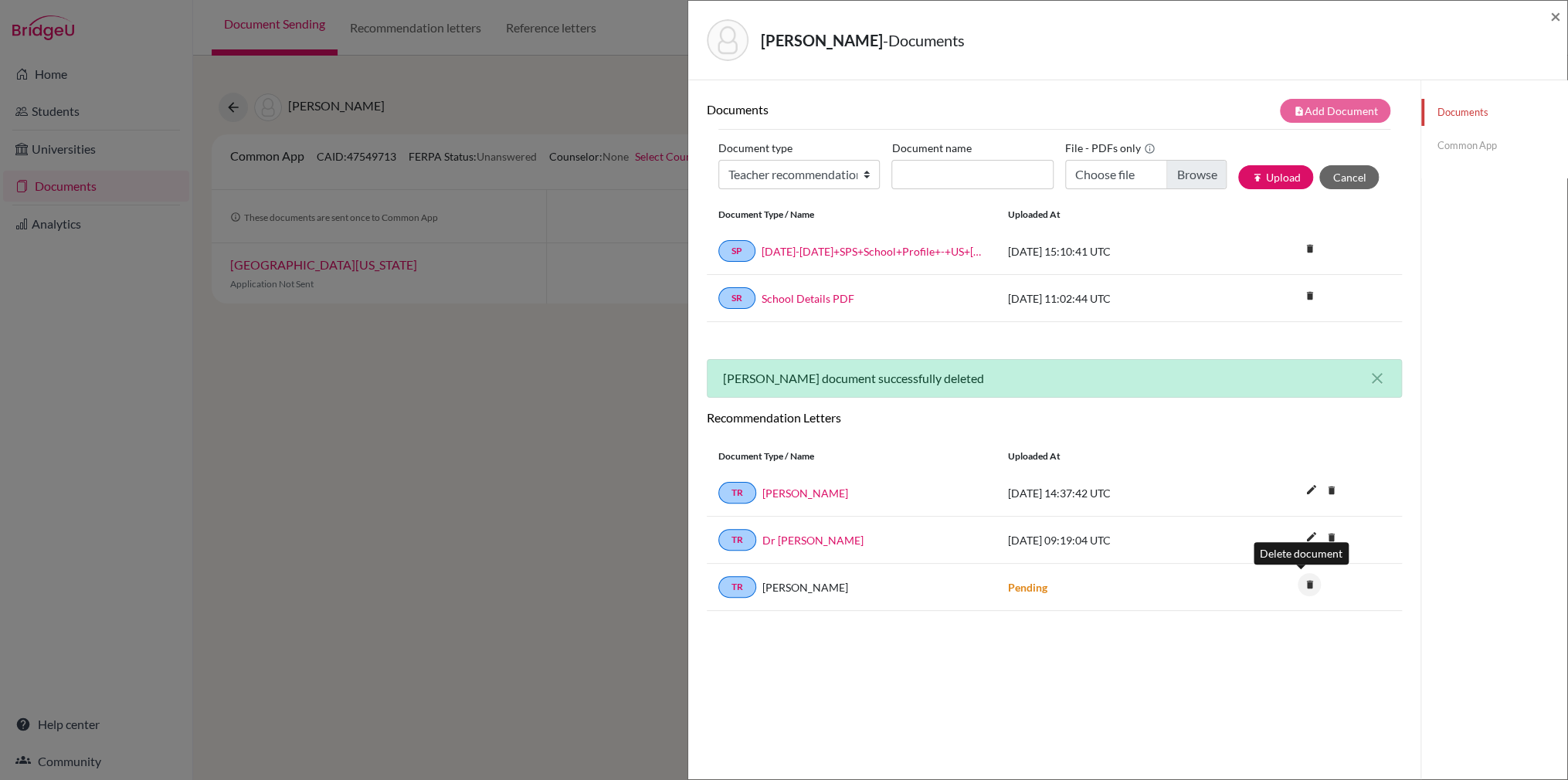
click at [1299, 581] on icon "delete" at bounding box center [1309, 585] width 23 height 23
click at [1251, 665] on button "Delete" at bounding box center [1261, 670] width 71 height 24
click at [1551, 17] on span "×" at bounding box center [1555, 16] width 11 height 22
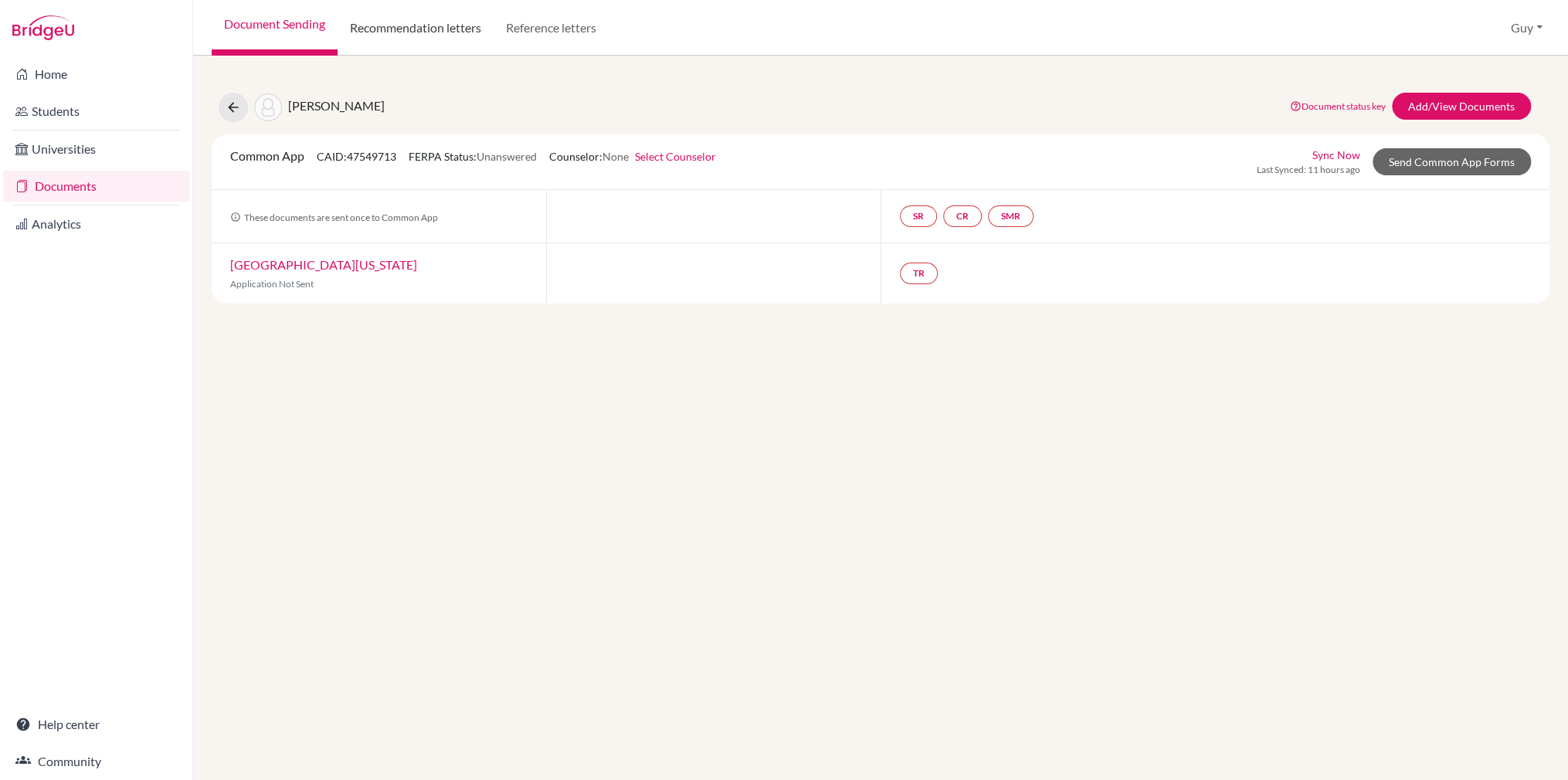
click at [401, 35] on link "Recommendation letters" at bounding box center [415, 27] width 156 height 56
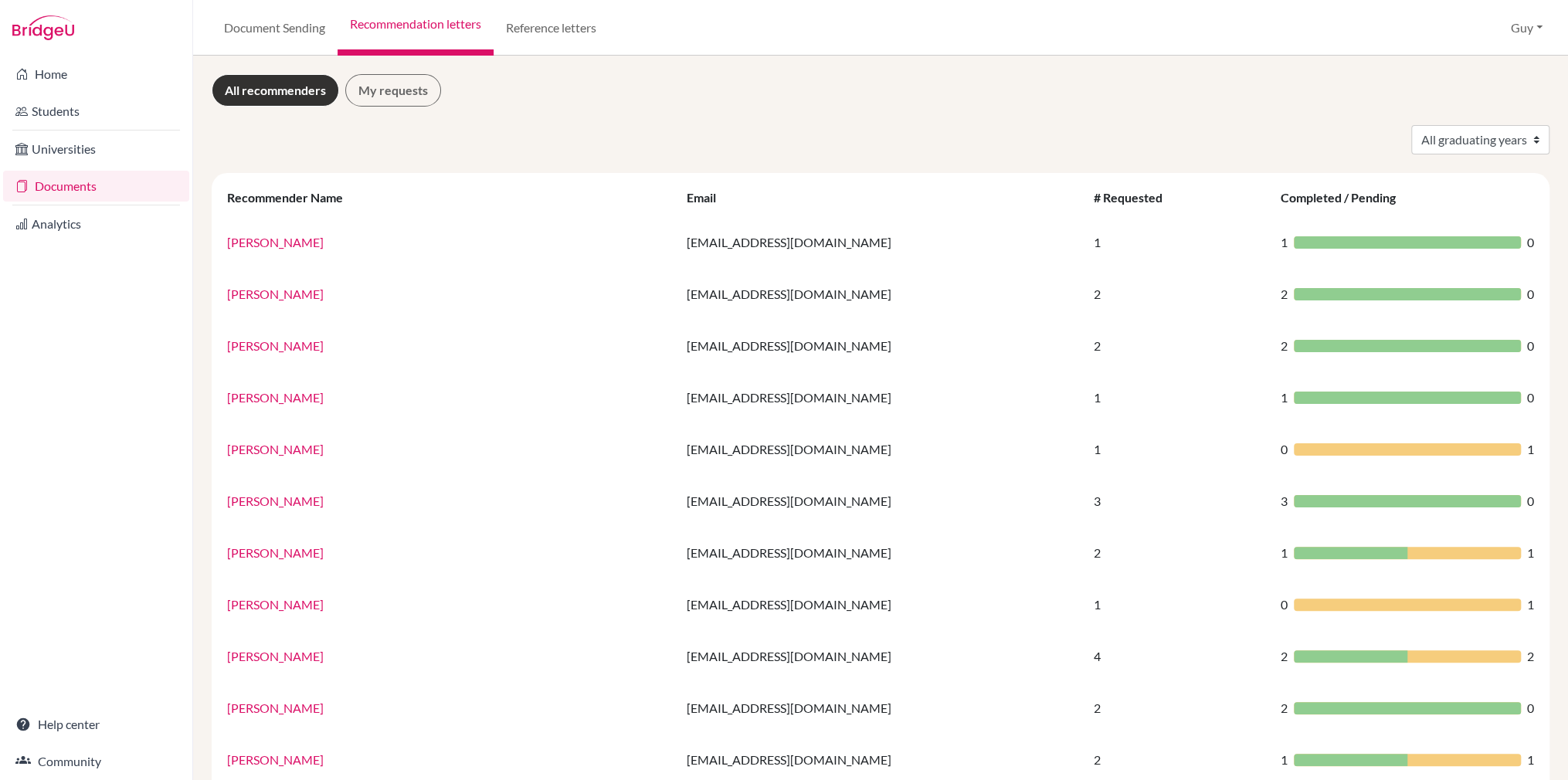
click at [115, 181] on link "Documents" at bounding box center [96, 185] width 186 height 31
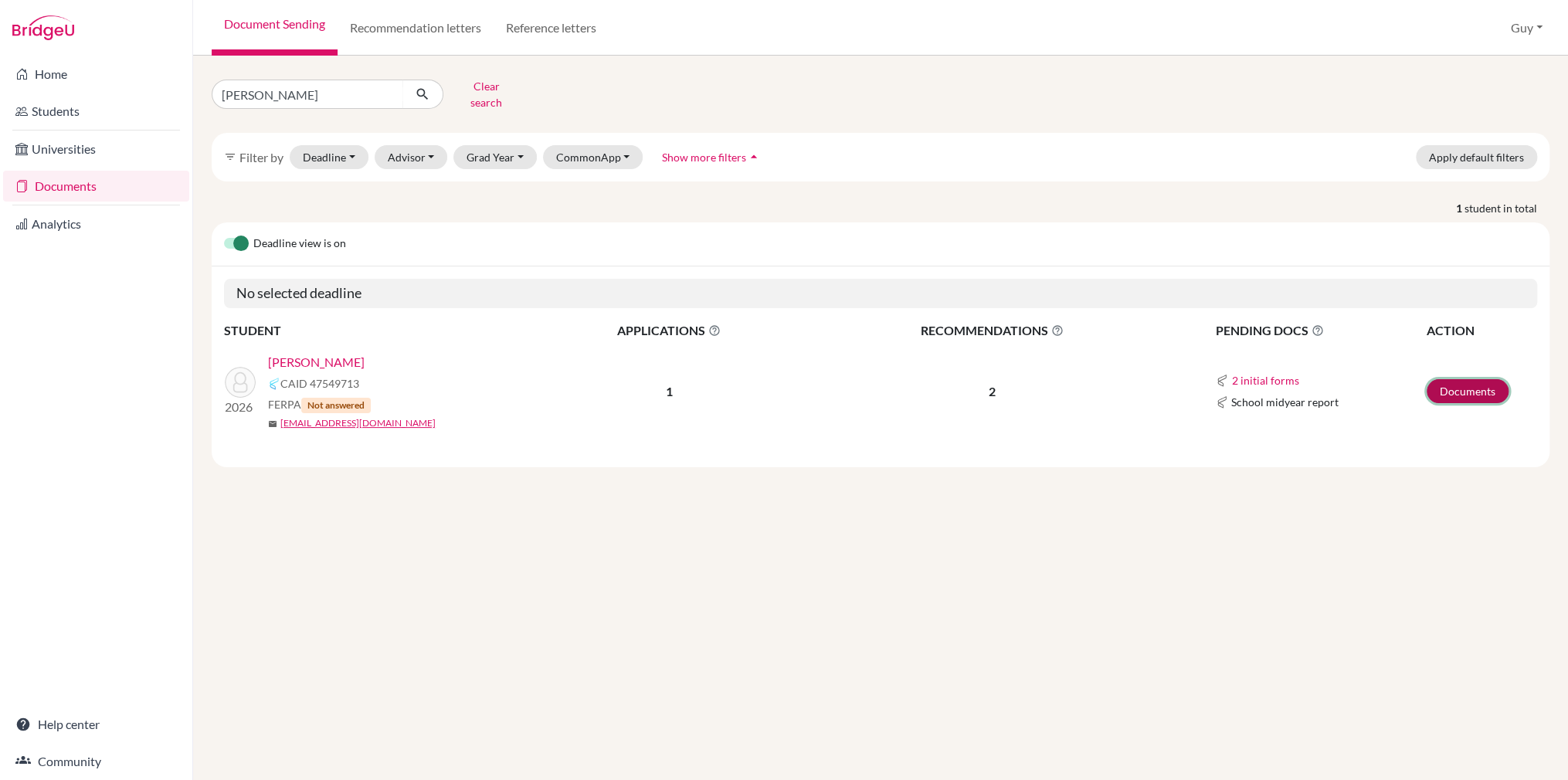
click at [1450, 379] on link "Documents" at bounding box center [1467, 390] width 82 height 24
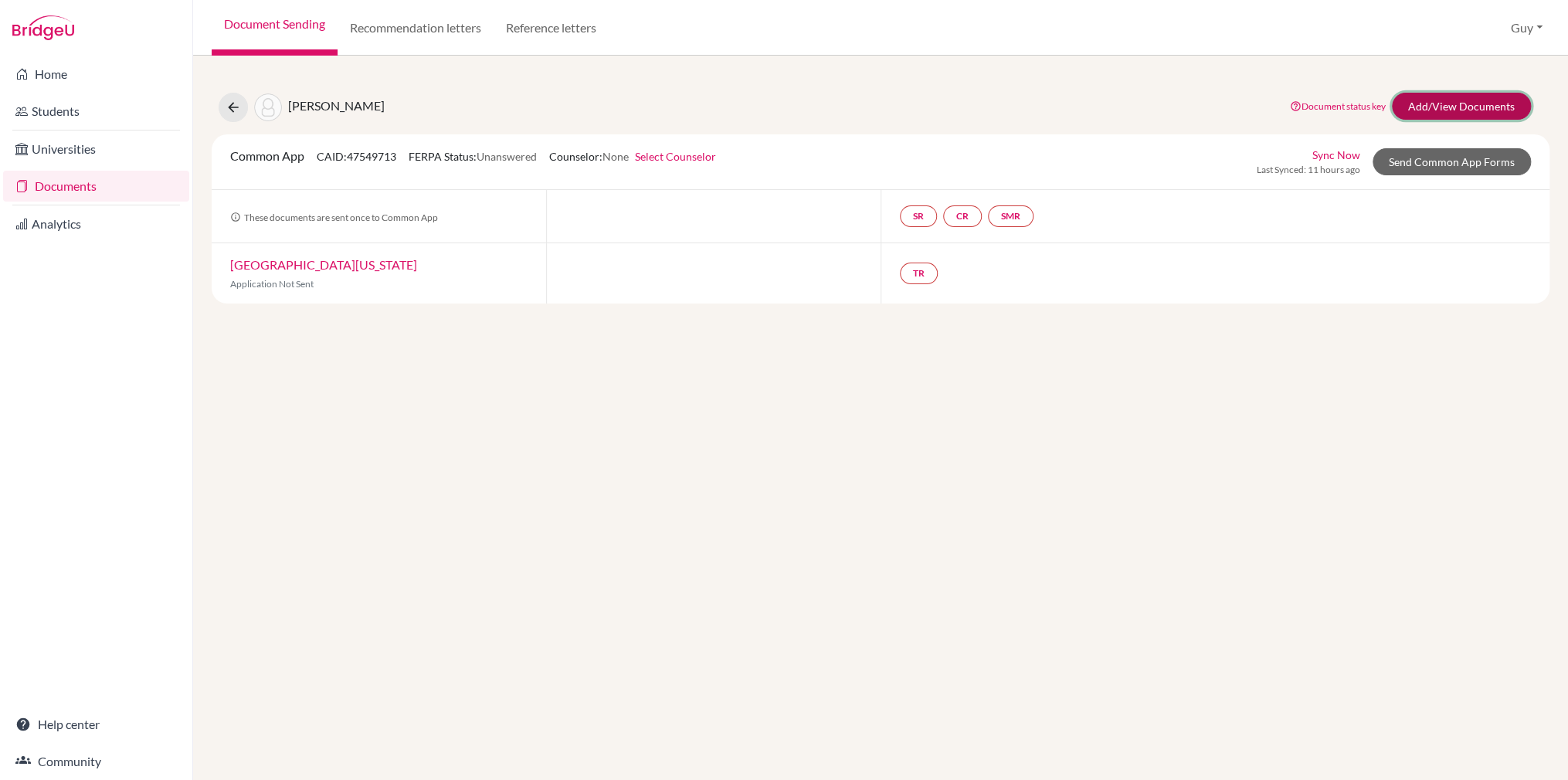
click at [1486, 98] on link "Add/View Documents" at bounding box center [1461, 106] width 139 height 27
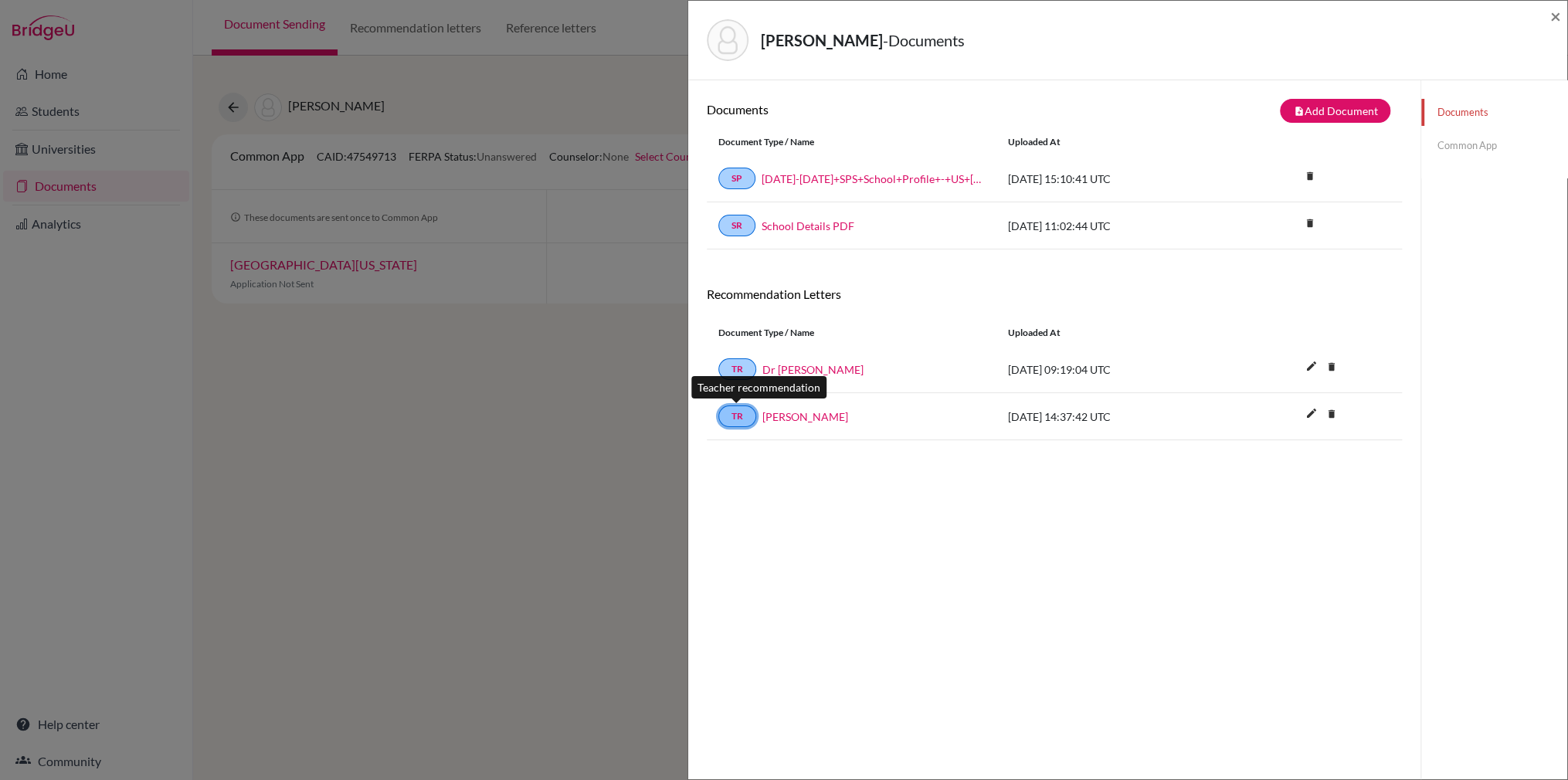
click at [740, 418] on link "TR" at bounding box center [737, 416] width 38 height 22
click at [1548, 17] on div "[PERSON_NAME] - Documents ×" at bounding box center [1128, 40] width 867 height 66
drag, startPoint x: 49, startPoint y: 454, endPoint x: 82, endPoint y: 435, distance: 38.1
click at [49, 454] on div "[PERSON_NAME] - Documents × Documents note_add Add Document Document type Chang…" at bounding box center [784, 390] width 1568 height 780
click at [1563, 12] on div "[PERSON_NAME] - Documents ×" at bounding box center [1128, 41] width 879 height 80
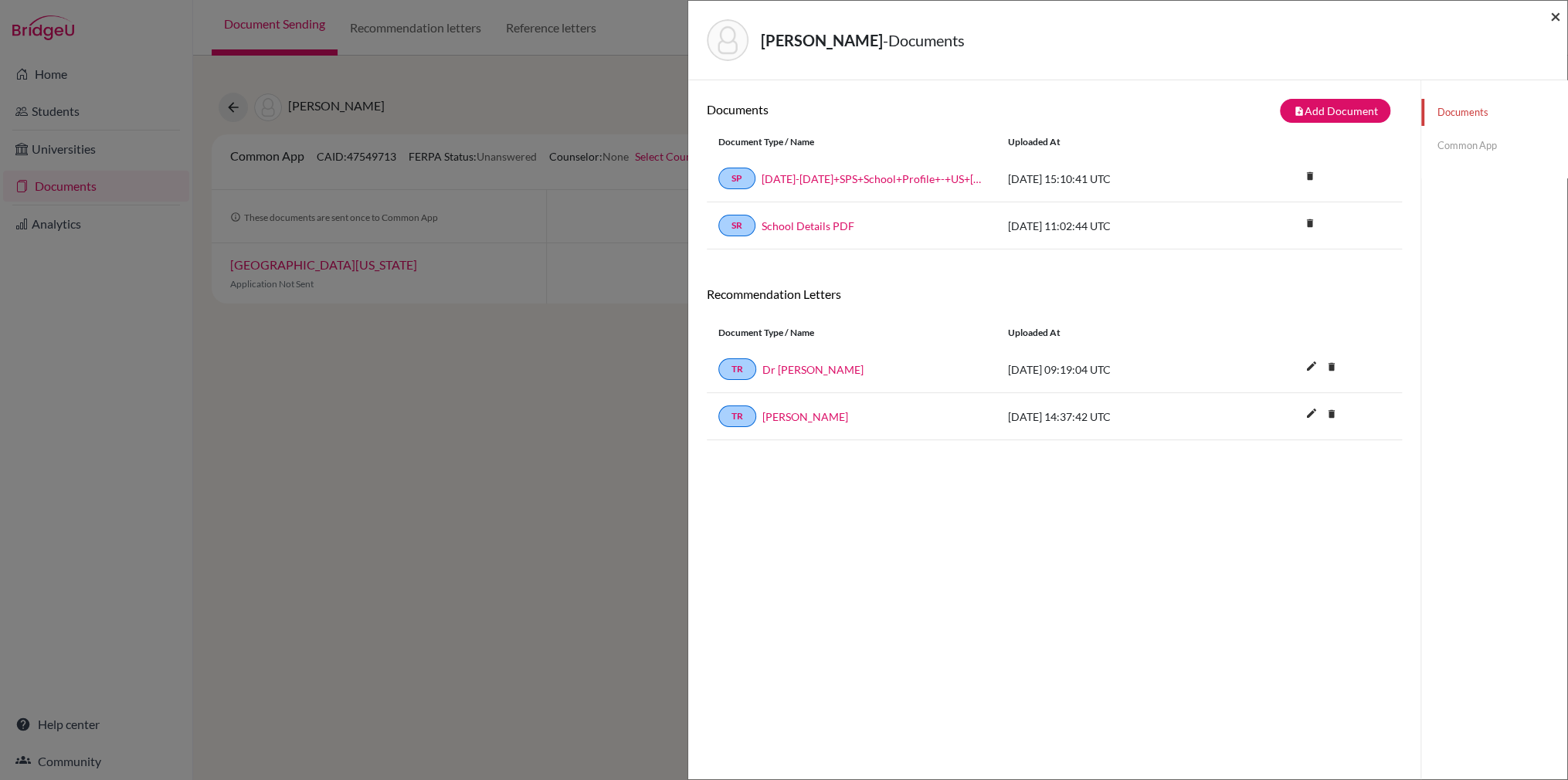
click at [1560, 16] on span "×" at bounding box center [1555, 16] width 11 height 22
